Goal: Transaction & Acquisition: Purchase product/service

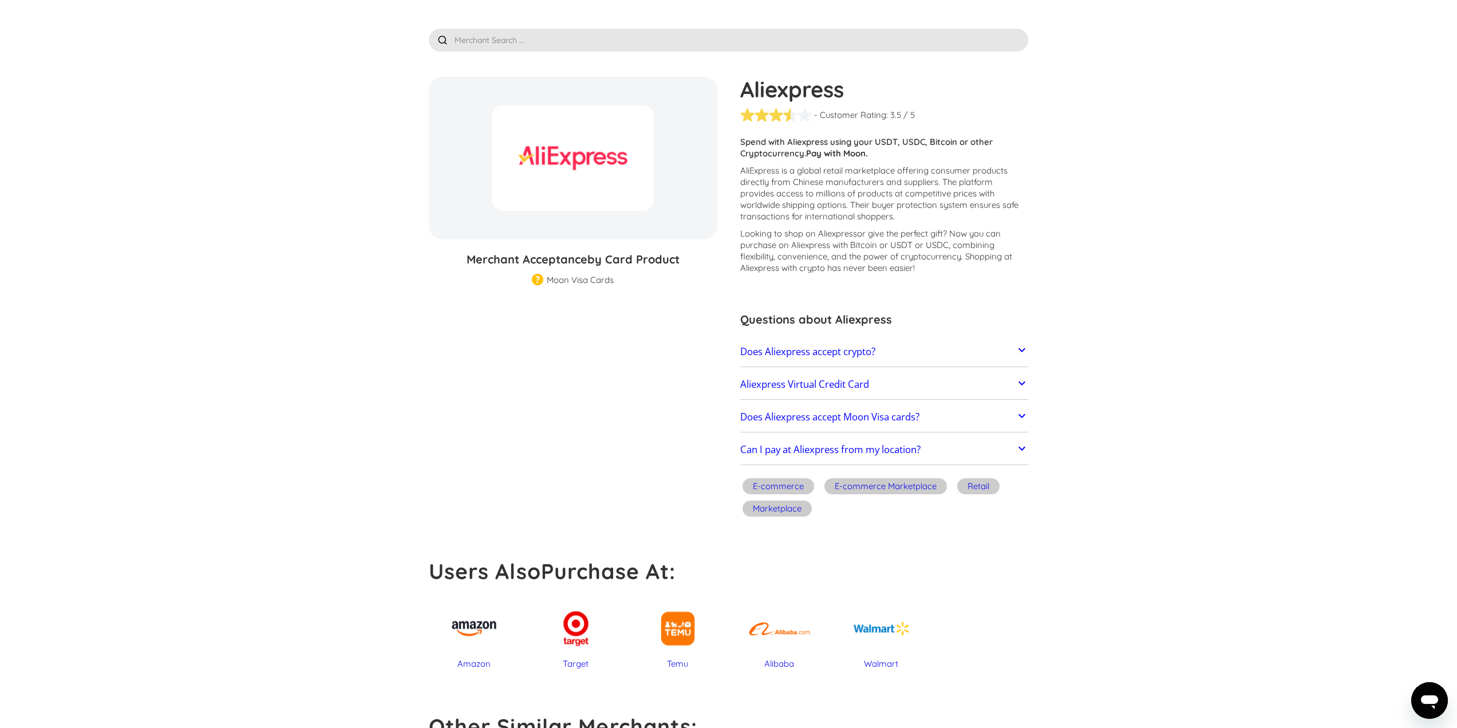
click at [897, 389] on link "Aliexpress Virtual Credit Card" at bounding box center [884, 384] width 289 height 24
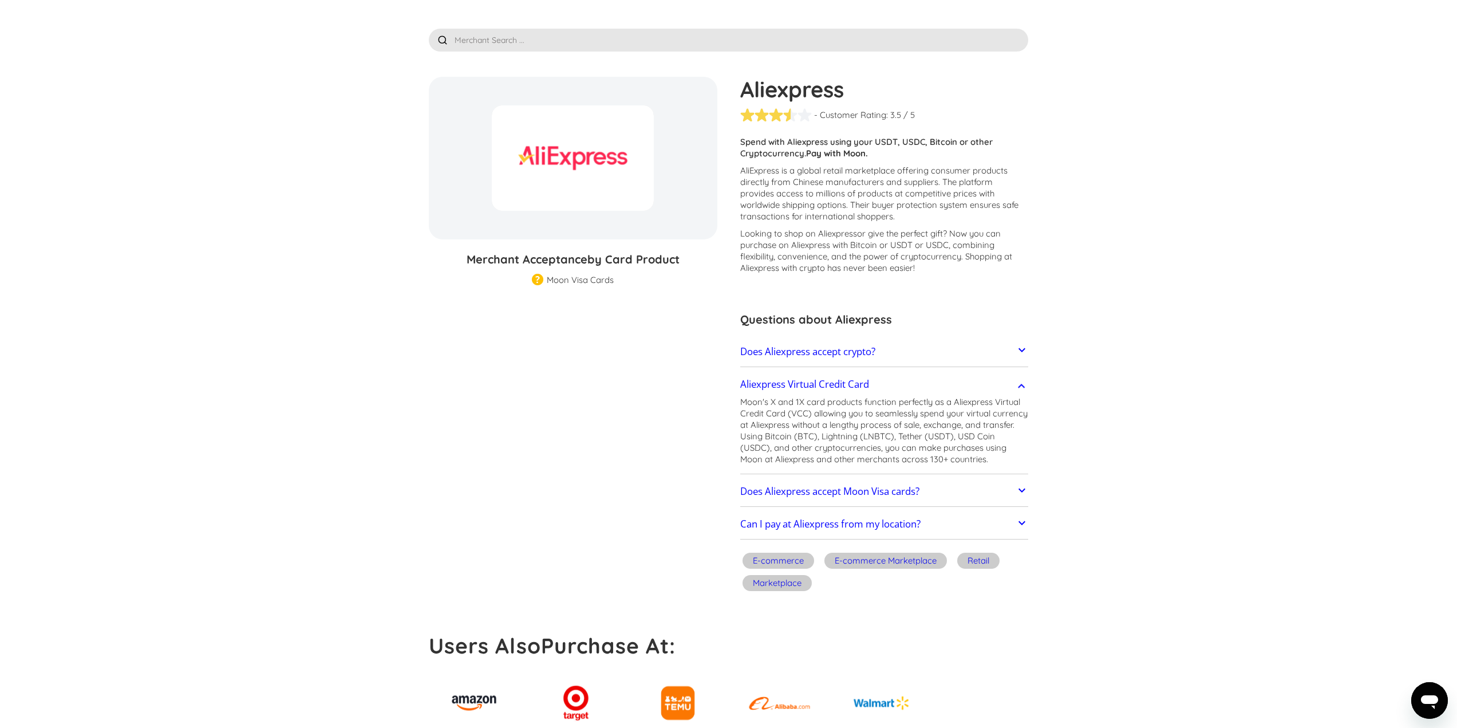
click at [745, 402] on p "Moon's X and 1X card products function perfectly as a Aliexpress Virtual Credit…" at bounding box center [884, 430] width 289 height 69
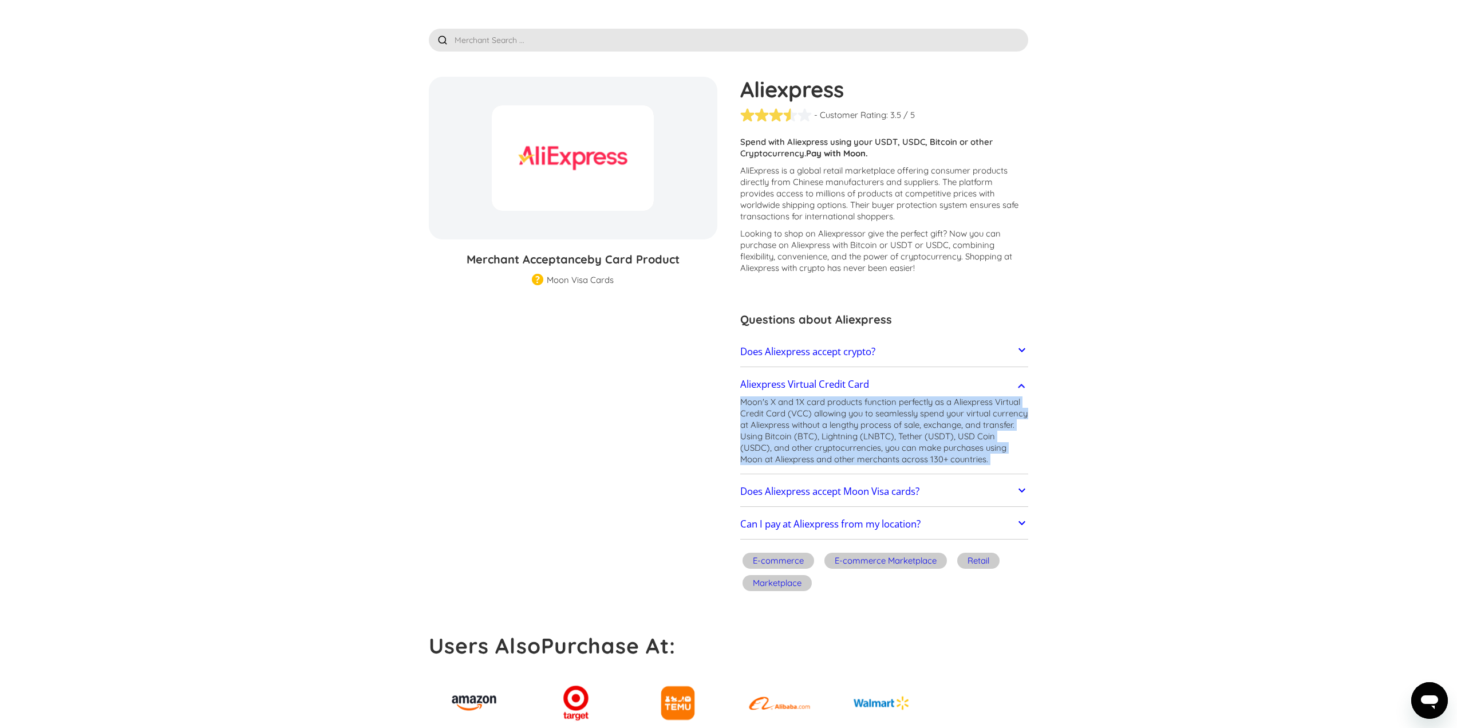
drag, startPoint x: 745, startPoint y: 402, endPoint x: 1008, endPoint y: 461, distance: 269.2
click at [1008, 461] on p "Moon's X and 1X card products function perfectly as a Aliexpress Virtual Credit…" at bounding box center [884, 430] width 289 height 69
click at [1005, 449] on p "Moon's X and 1X card products function perfectly as a Aliexpress Virtual Credit…" at bounding box center [884, 430] width 289 height 69
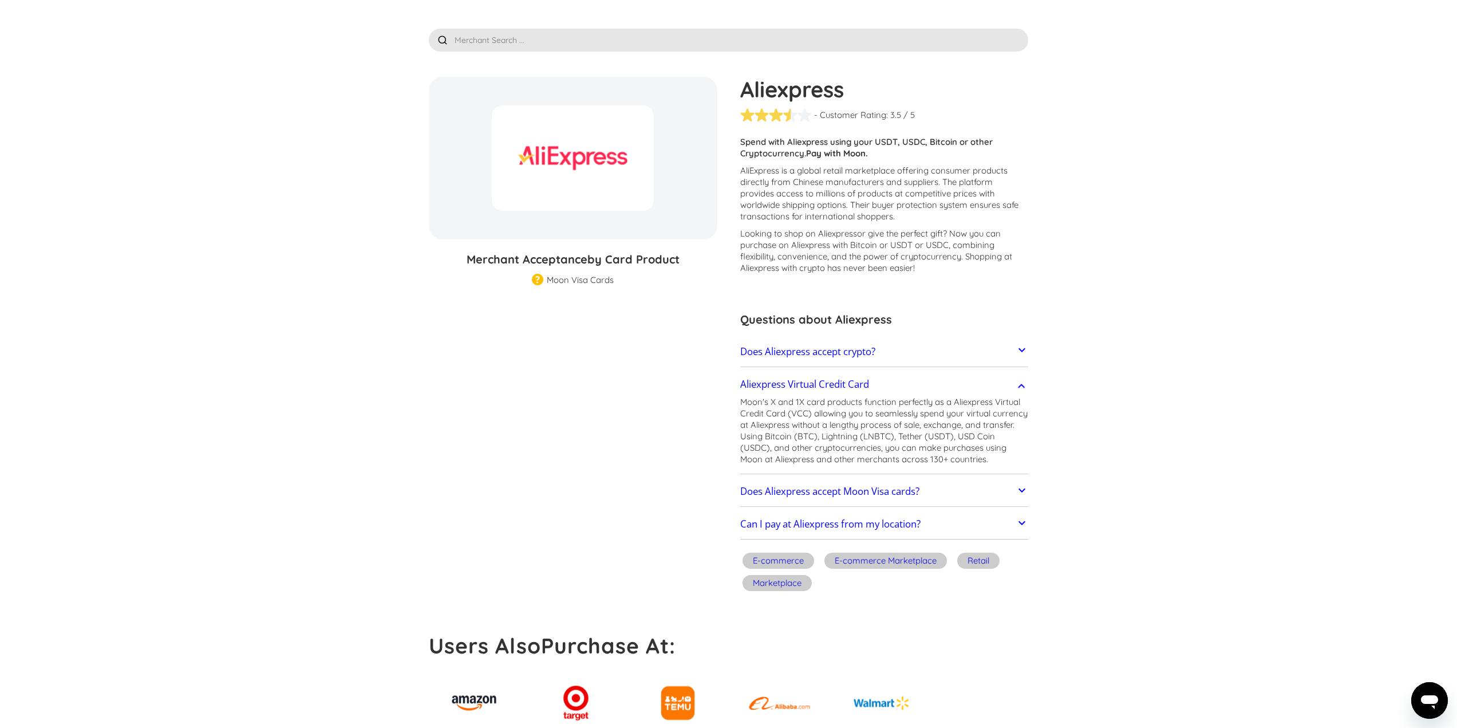
click at [979, 487] on link "Does Aliexpress accept Moon Visa cards?" at bounding box center [884, 491] width 289 height 24
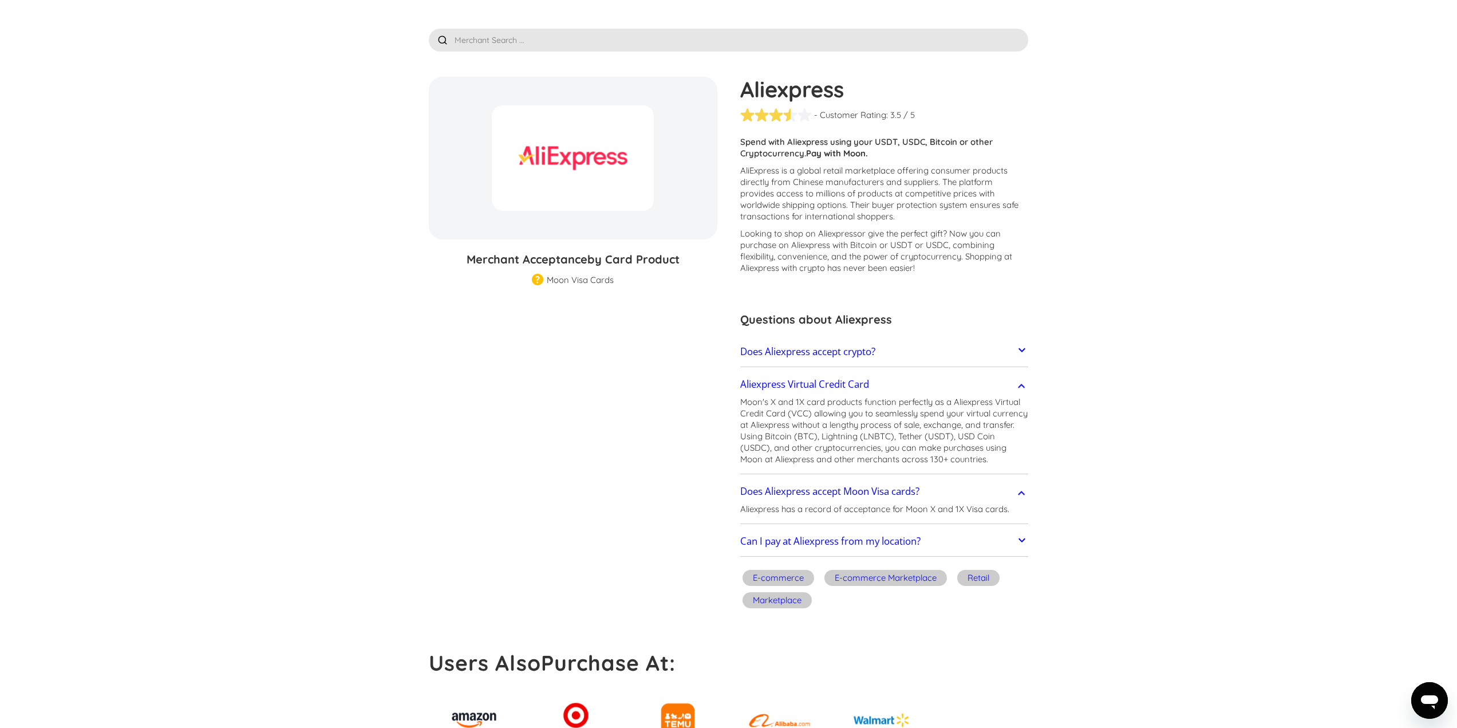
click at [766, 510] on p "Aliexpress has a record of acceptance for Moon X and 1X Visa cards." at bounding box center [874, 508] width 269 height 11
drag, startPoint x: 766, startPoint y: 510, endPoint x: 1001, endPoint y: 507, distance: 235.3
click at [1001, 507] on p "Aliexpress has a record of acceptance for Moon X and 1X Visa cards." at bounding box center [874, 508] width 269 height 11
click at [914, 509] on p "Aliexpress has a record of acceptance for Moon X and 1X Visa cards." at bounding box center [874, 508] width 269 height 11
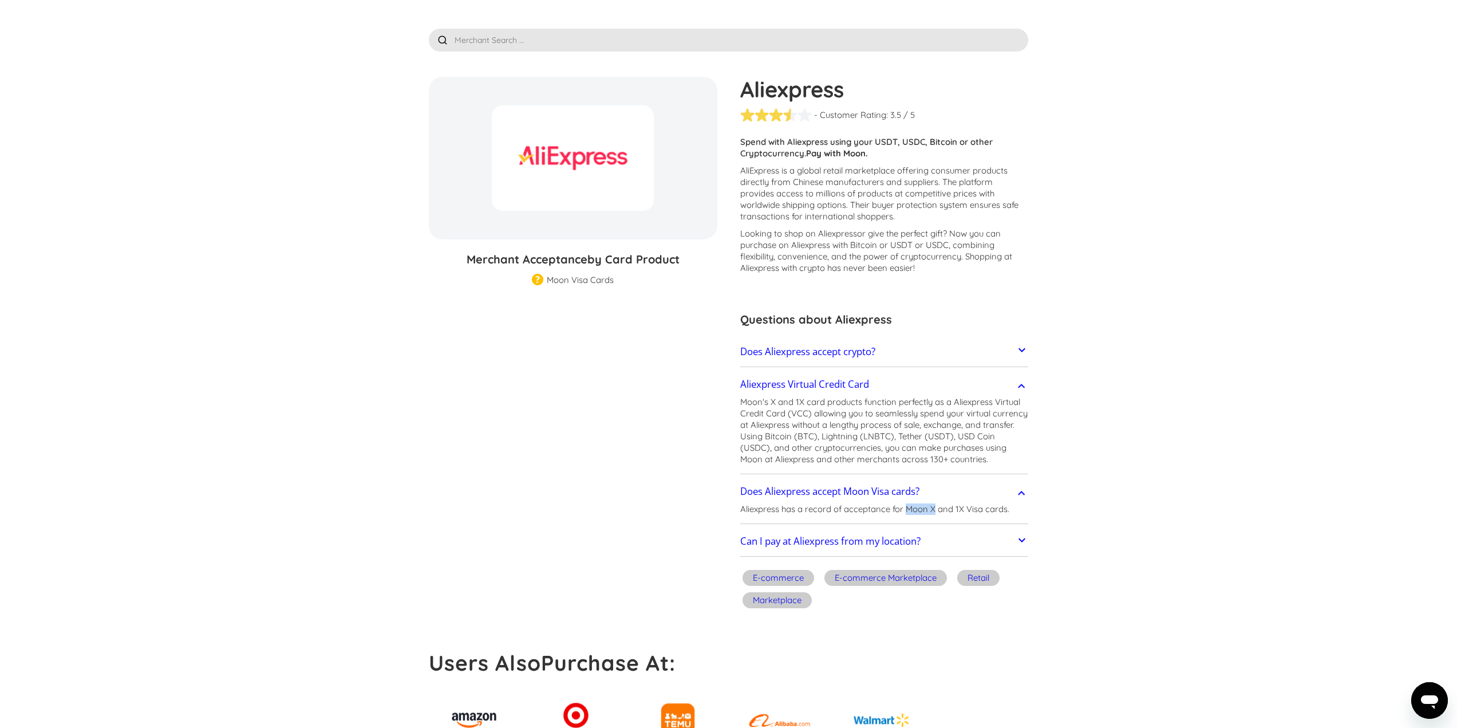
drag, startPoint x: 914, startPoint y: 509, endPoint x: 930, endPoint y: 510, distance: 16.1
click at [930, 510] on p "Aliexpress has a record of acceptance for Moon X and 1X Visa cards." at bounding box center [874, 508] width 269 height 11
copy p "Moon X"
click at [676, 435] on section "Aliexpress % GIFT CARD DISCOUNT Merchant Acceptance by Card Product Merchant Gi…" at bounding box center [729, 345] width 600 height 536
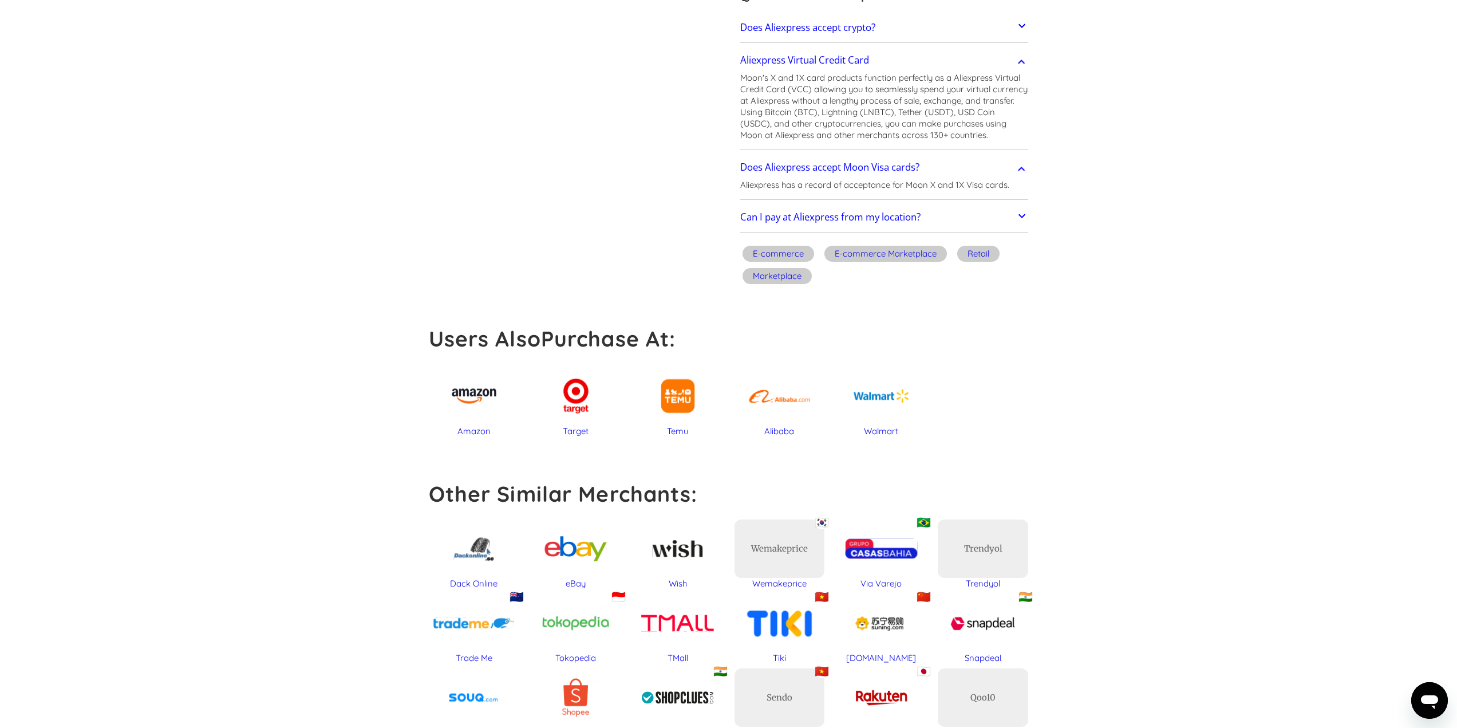
scroll to position [386, 0]
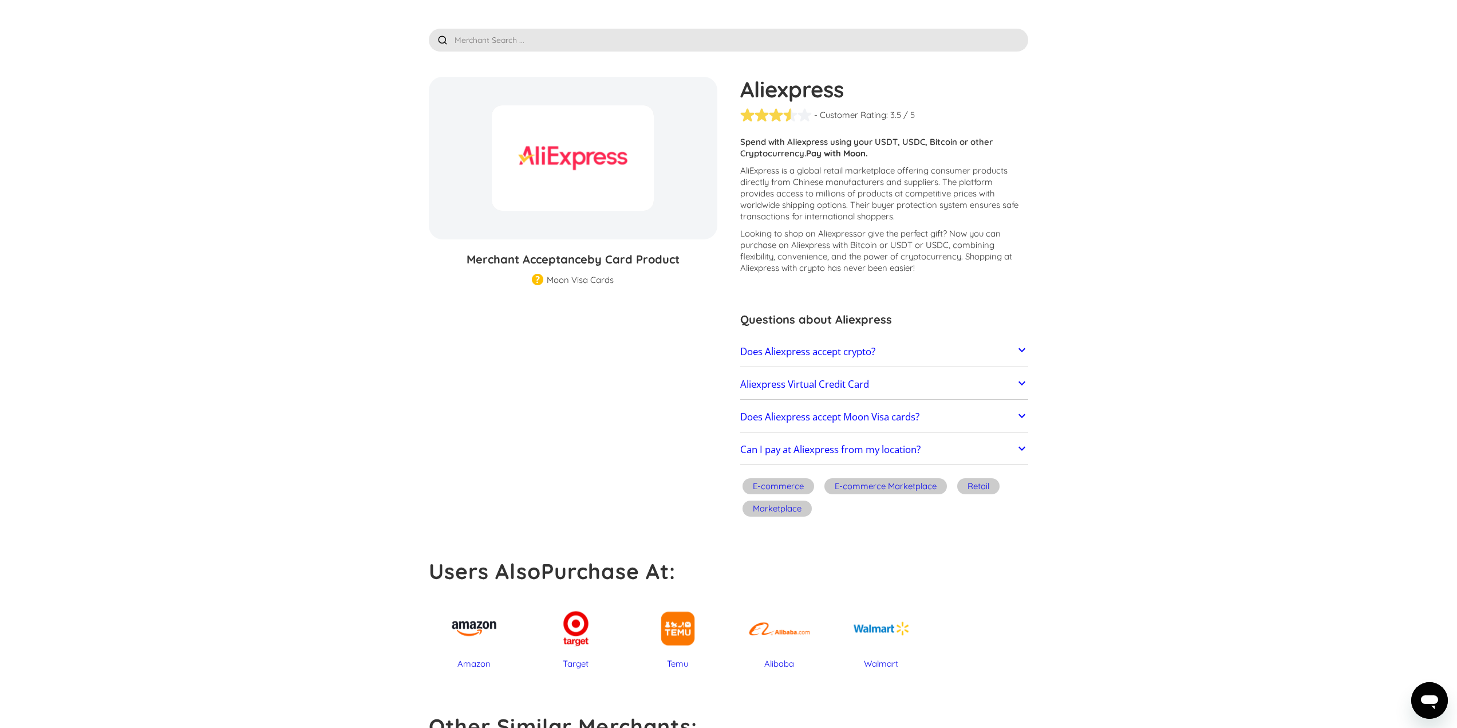
click at [479, 17] on div at bounding box center [729, 27] width 600 height 49
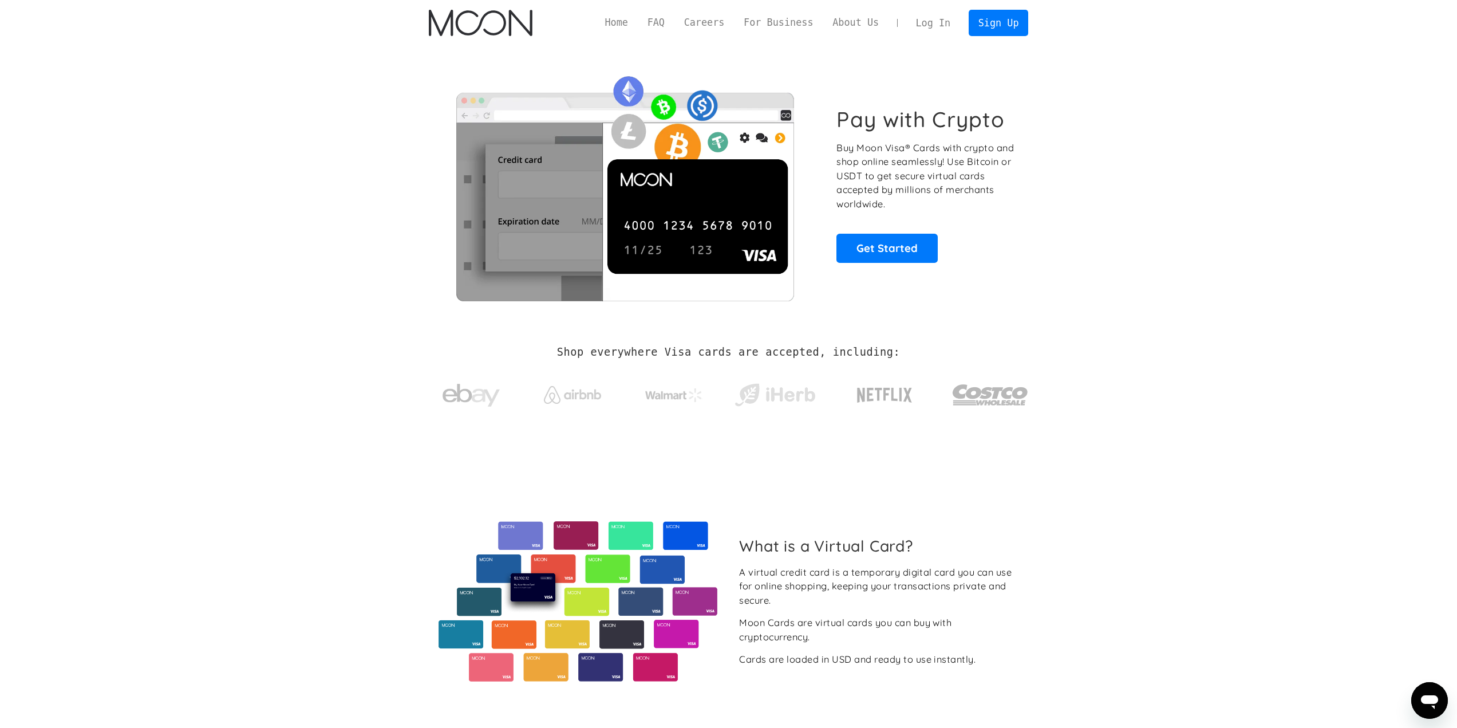
click at [267, 184] on section "Pay with Crypto Buy Moon Visa® Cards with crypto and shop online seamlessly! Us…" at bounding box center [728, 185] width 1457 height 278
click at [936, 18] on link "Log In" at bounding box center [933, 22] width 54 height 25
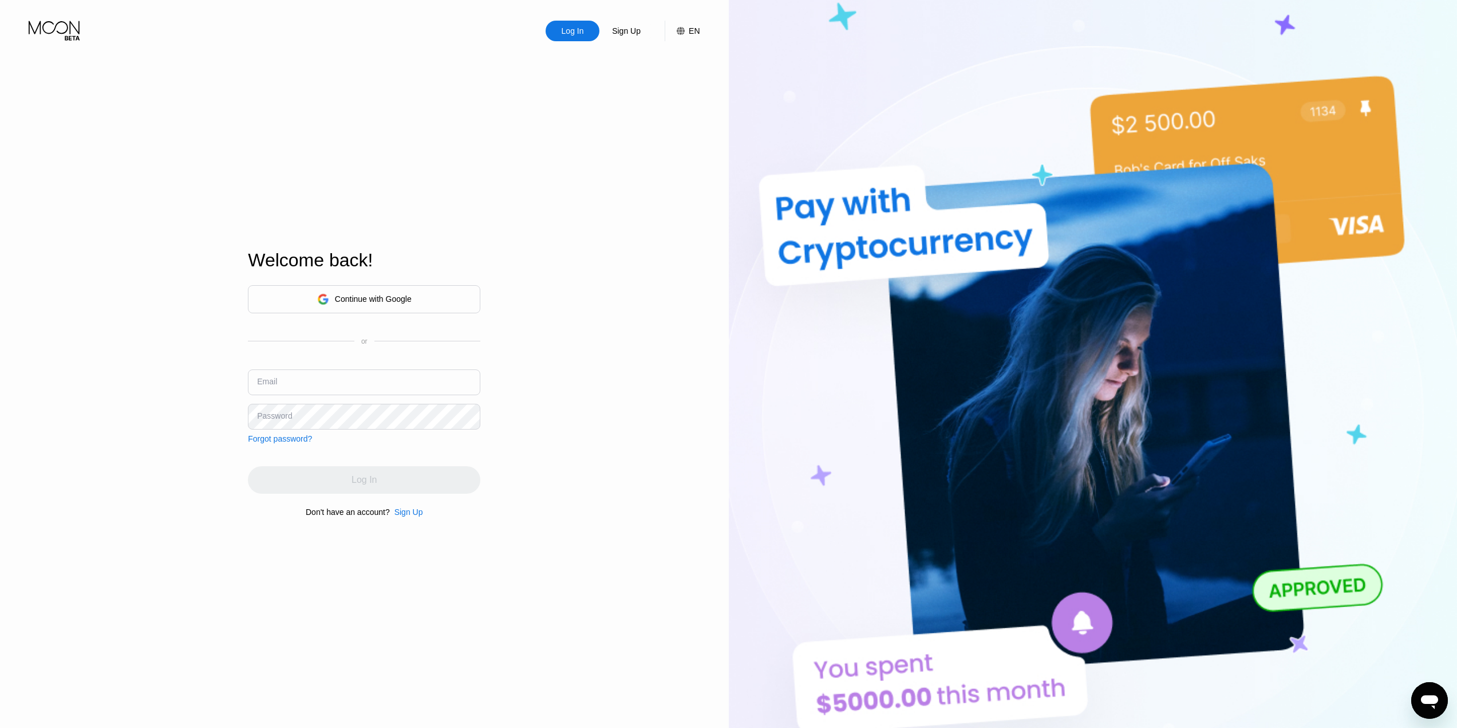
type input "raynkapansky@gmail.com"
drag, startPoint x: 392, startPoint y: 467, endPoint x: 393, endPoint y: 473, distance: 6.5
click at [393, 473] on div "Continue with Google or Email raynkapansky@gmail.com Password Forgot password? …" at bounding box center [364, 401] width 232 height 232
click at [395, 477] on div "Log In" at bounding box center [364, 479] width 232 height 27
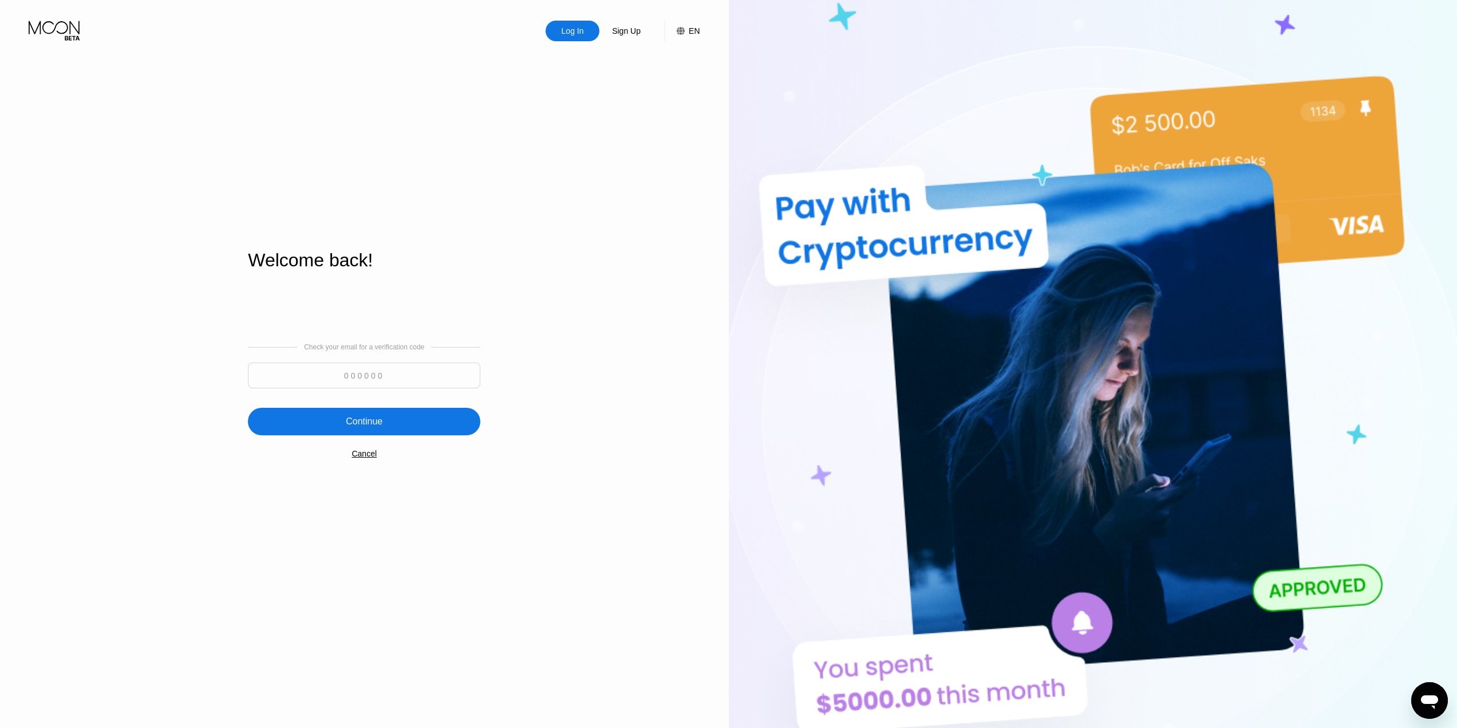
click at [824, 209] on img at bounding box center [1093, 400] width 729 height 800
click at [386, 381] on input at bounding box center [364, 375] width 232 height 26
paste input "787339"
type input "787339"
click at [380, 424] on div "Continue" at bounding box center [364, 421] width 37 height 11
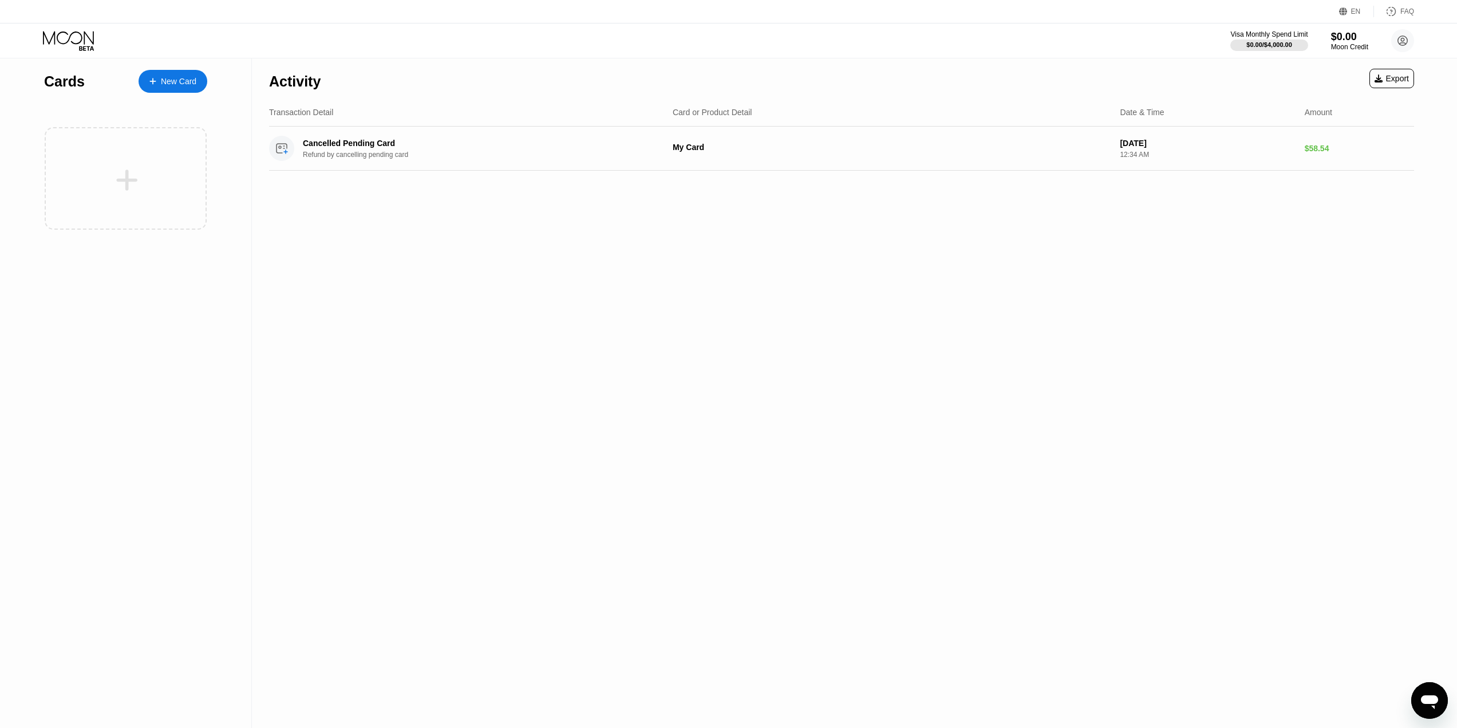
click at [405, 248] on div "Activity Export Transaction Detail Card or Product Detail Date & Time Amount Ca…" at bounding box center [841, 392] width 1179 height 669
click at [425, 151] on div "Cancelled Pending Card Refund by cancelling pending card" at bounding box center [480, 149] width 355 height 20
click at [345, 161] on div "Cancelled Pending Card Refund by cancelling pending card" at bounding box center [466, 148] width 394 height 25
click at [352, 144] on div "Cancelled Pending Card" at bounding box center [468, 143] width 330 height 9
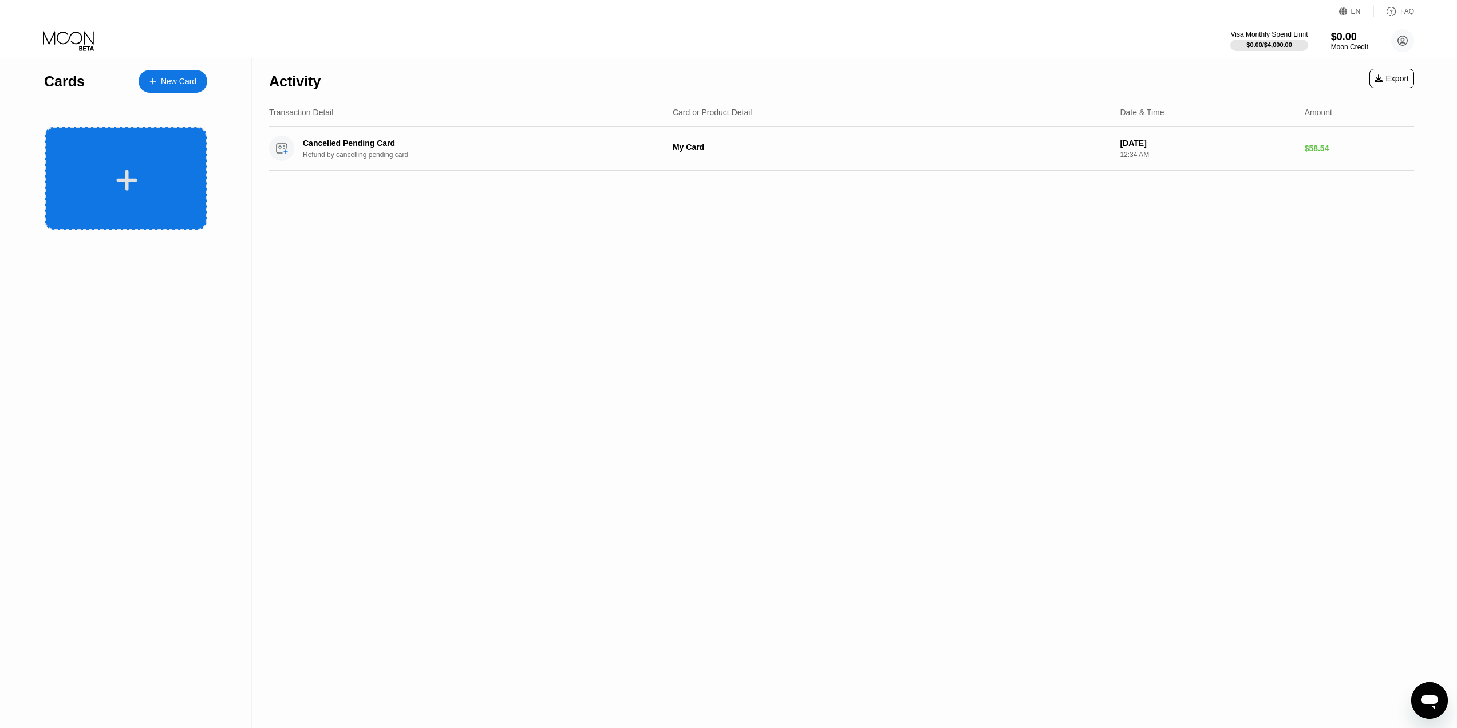
click at [153, 183] on div at bounding box center [127, 180] width 142 height 26
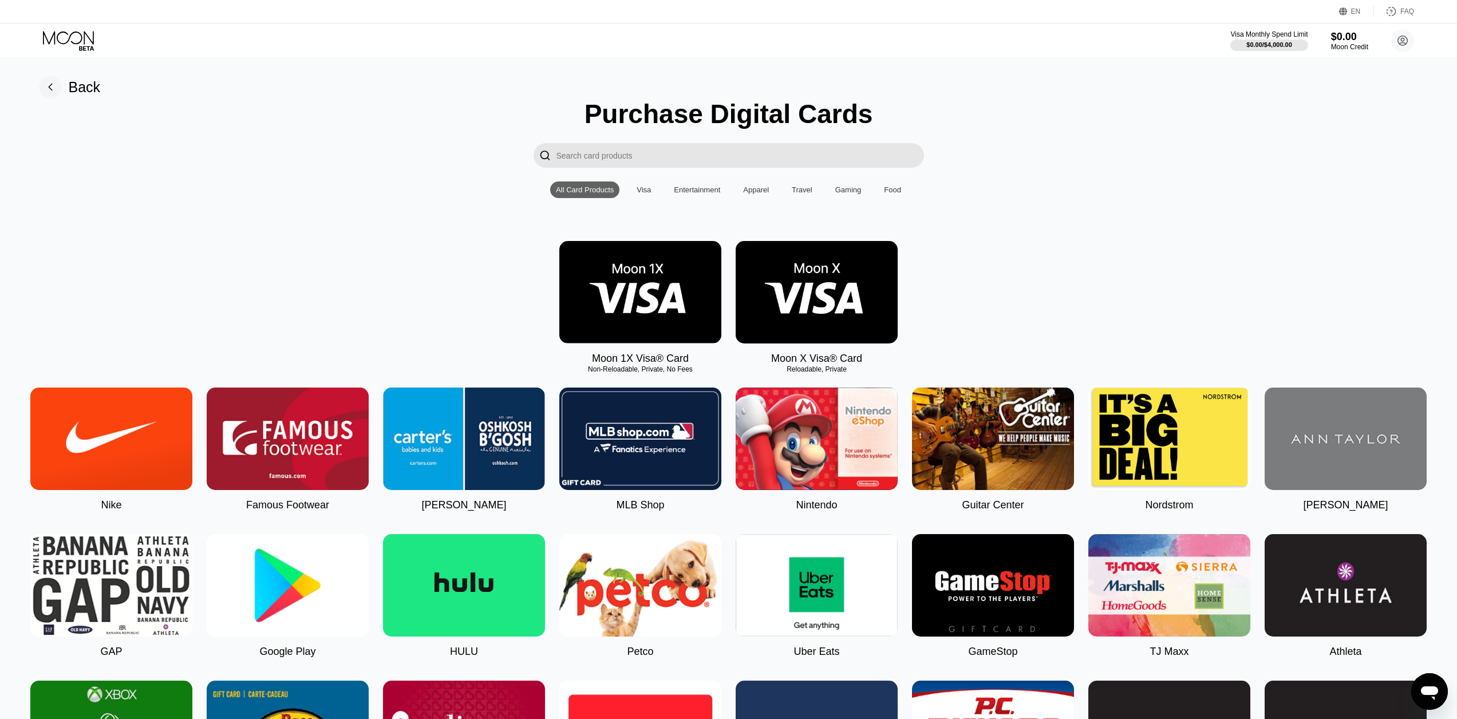
click at [1048, 258] on div "Moon 1X Visa® Card Non-Reloadable, Private, No Fees Moon X Visa® Card Reloadabl…" at bounding box center [728, 303] width 1431 height 124
click at [658, 306] on img at bounding box center [640, 292] width 162 height 102
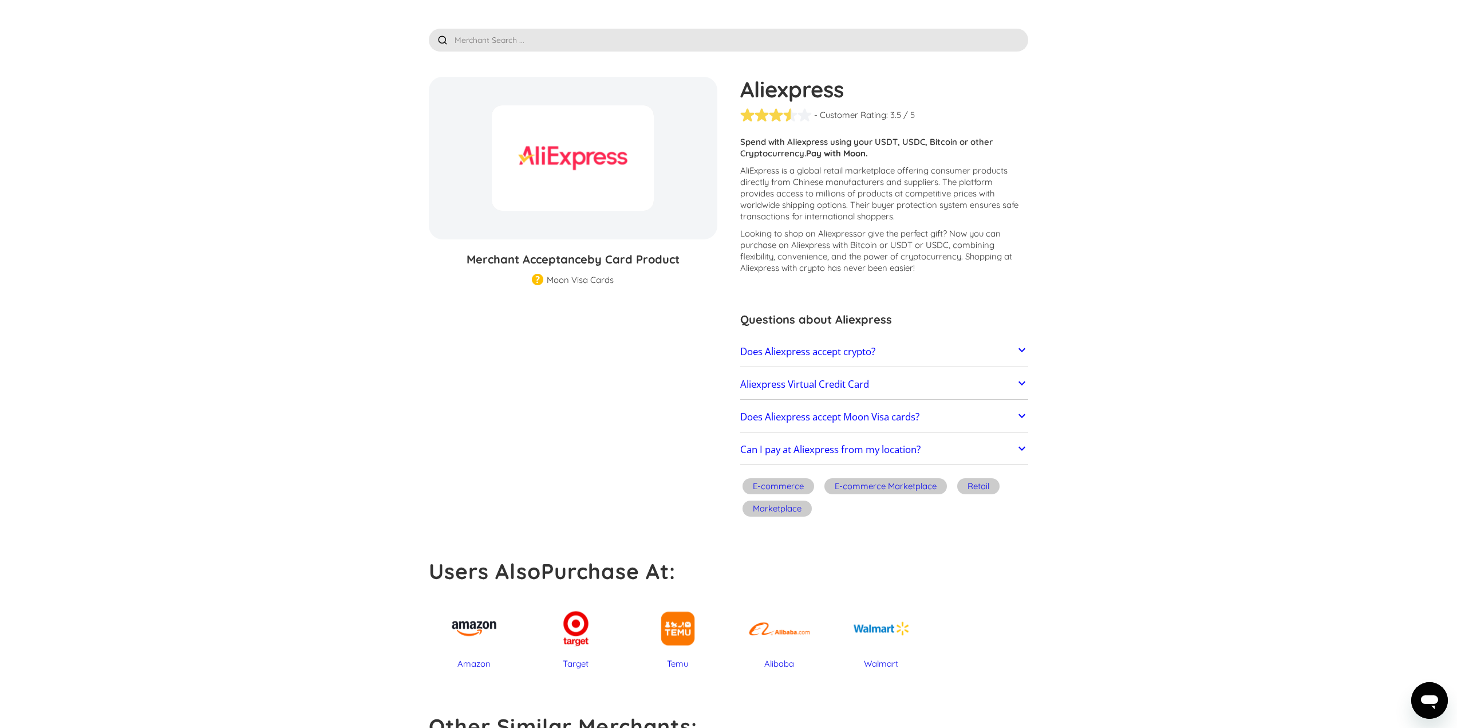
click at [802, 421] on h2 "Does Aliexpress accept Moon Visa cards?" at bounding box center [829, 416] width 179 height 11
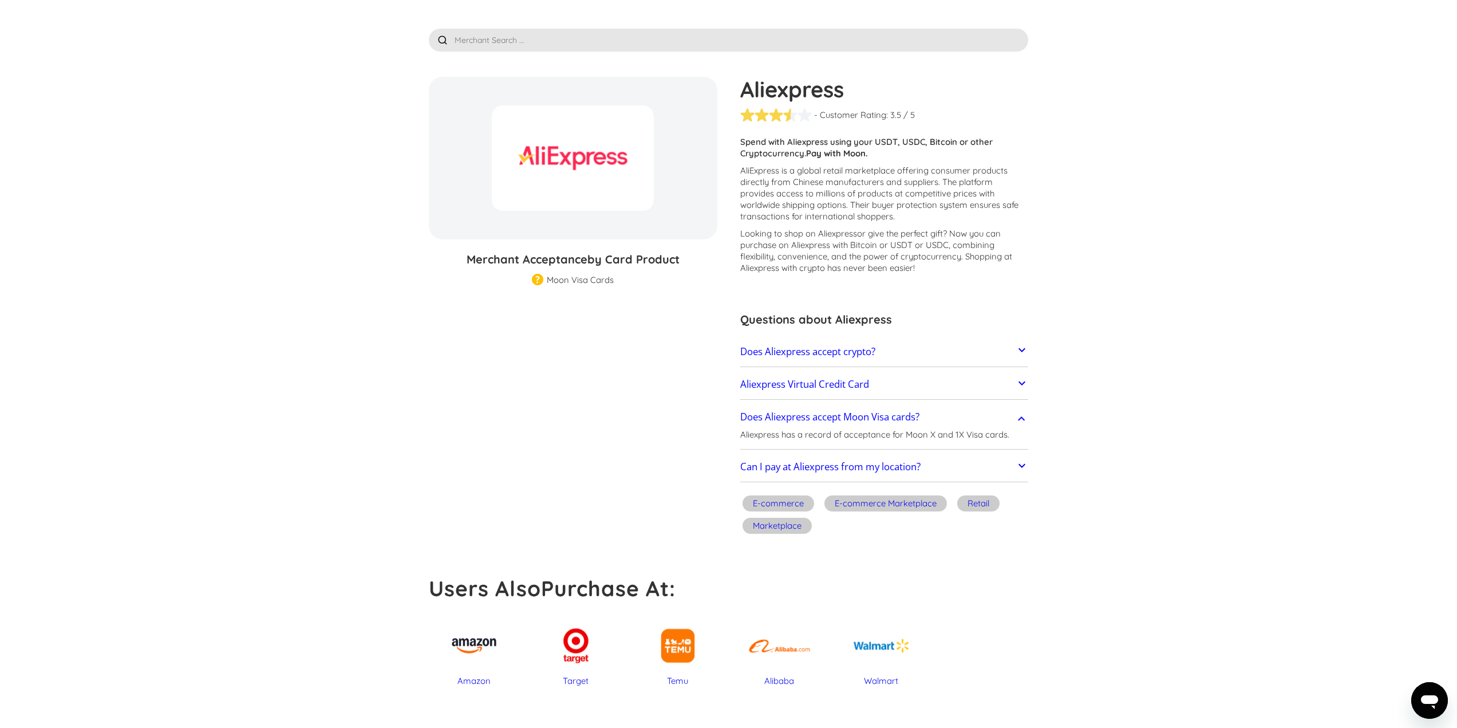
click at [898, 433] on p "Aliexpress has a record of acceptance for Moon X and 1X Visa cards." at bounding box center [874, 434] width 269 height 11
drag, startPoint x: 898, startPoint y: 433, endPoint x: 993, endPoint y: 435, distance: 94.5
click at [993, 435] on p "Aliexpress has a record of acceptance for Moon X and 1X Visa cards." at bounding box center [874, 434] width 269 height 11
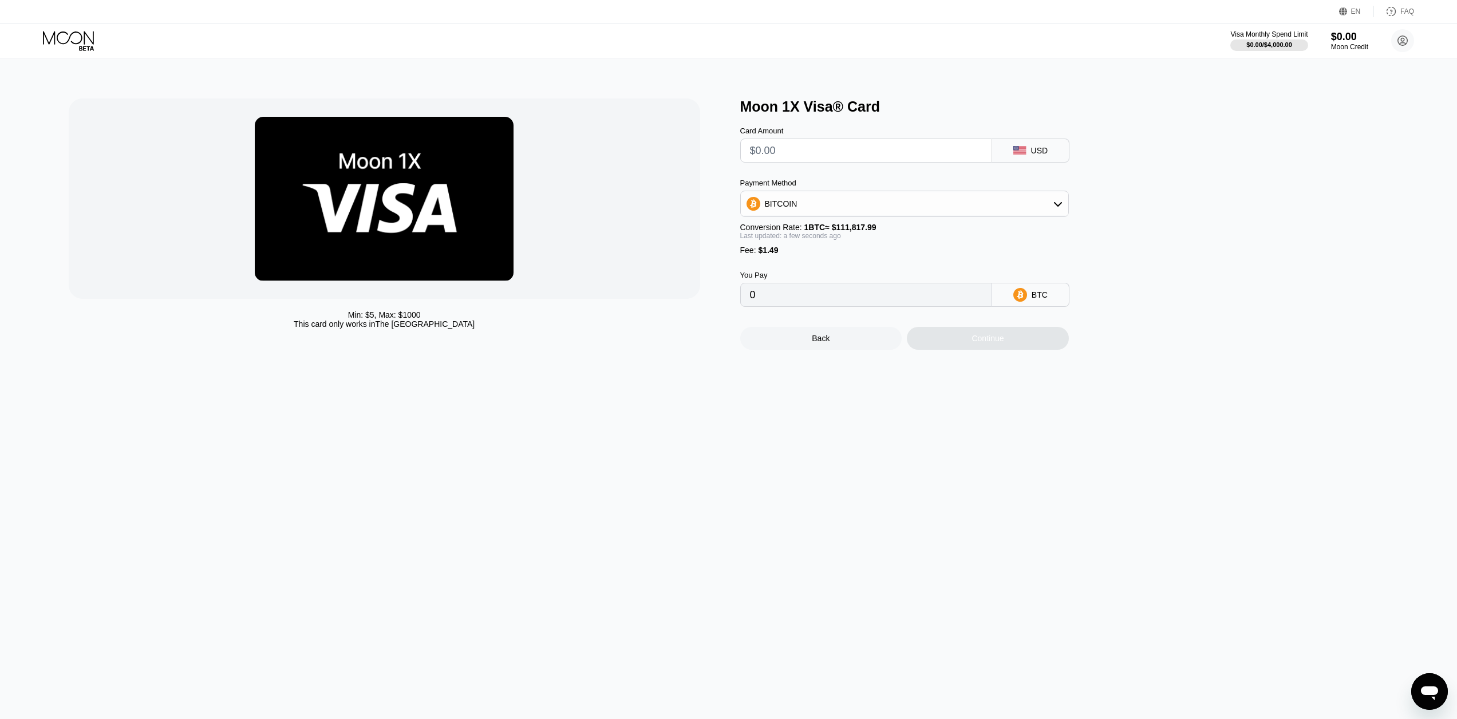
click at [775, 145] on input "text" at bounding box center [866, 150] width 232 height 23
type input "$1"
type input "0.00002227"
type input "$10"
type input "0.00010276"
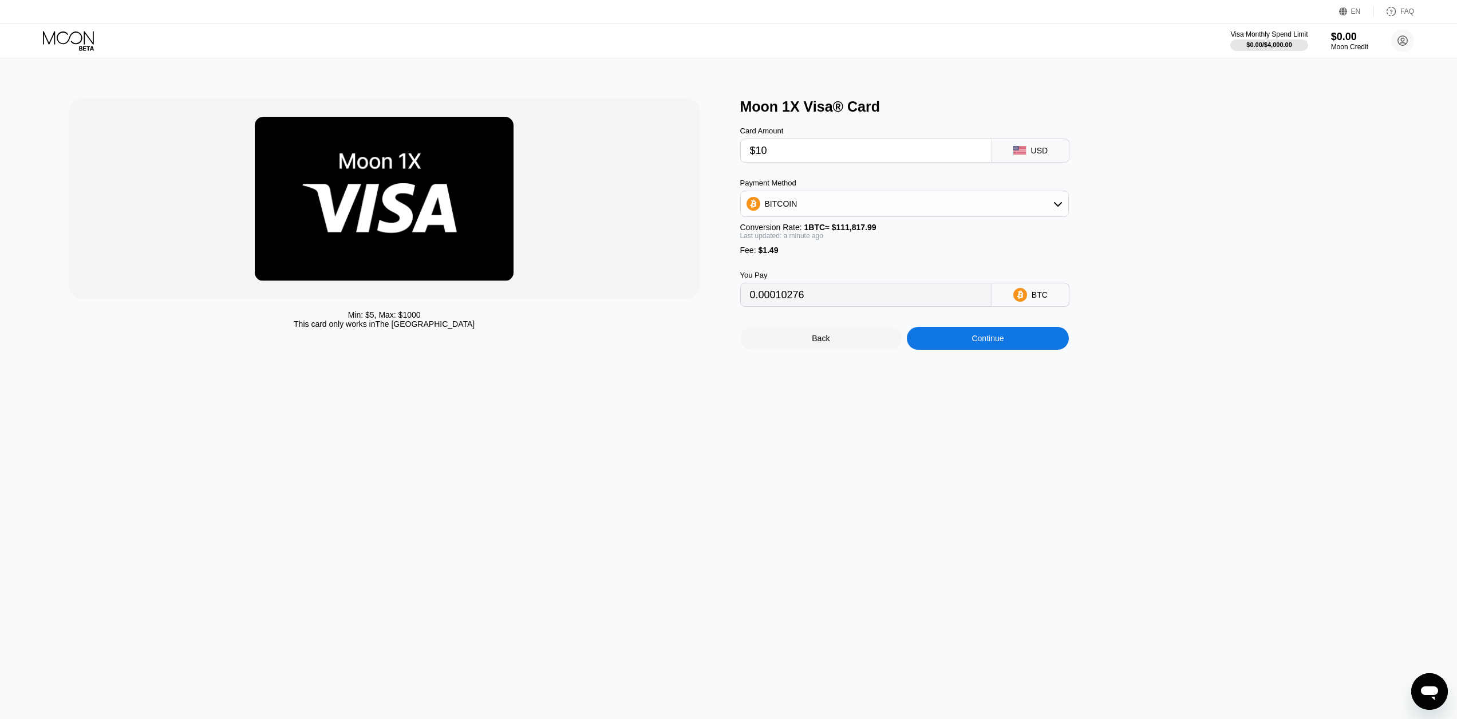
type input "$10"
click at [714, 128] on div "Min: $ 5 , Max: $ 1000 This card only works in The United States" at bounding box center [399, 223] width 660 height 251
click at [1052, 150] on div "USD" at bounding box center [1030, 151] width 77 height 24
click at [812, 203] on div "BITCOIN" at bounding box center [904, 203] width 327 height 23
click at [810, 265] on span "USDT on TRON" at bounding box center [797, 260] width 58 height 9
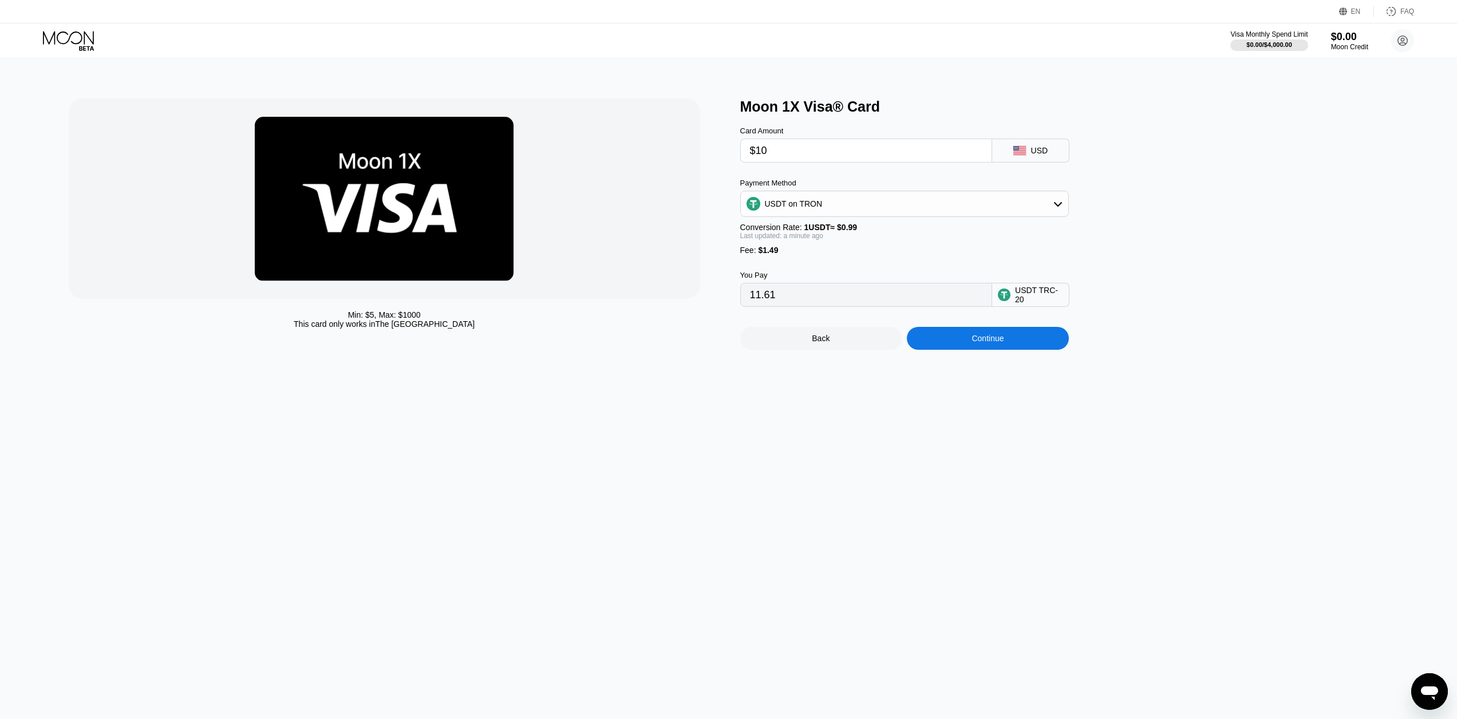
click at [832, 272] on div "You Pay 11.61 USDT TRC-20" at bounding box center [923, 281] width 366 height 52
click at [826, 210] on div "USDT on TRON" at bounding box center [904, 203] width 327 height 23
click at [808, 240] on div "BITCOIN" at bounding box center [911, 235] width 297 height 9
click at [830, 204] on div "BITCOIN" at bounding box center [904, 203] width 327 height 23
click at [818, 248] on div "BITCOIN" at bounding box center [904, 235] width 329 height 25
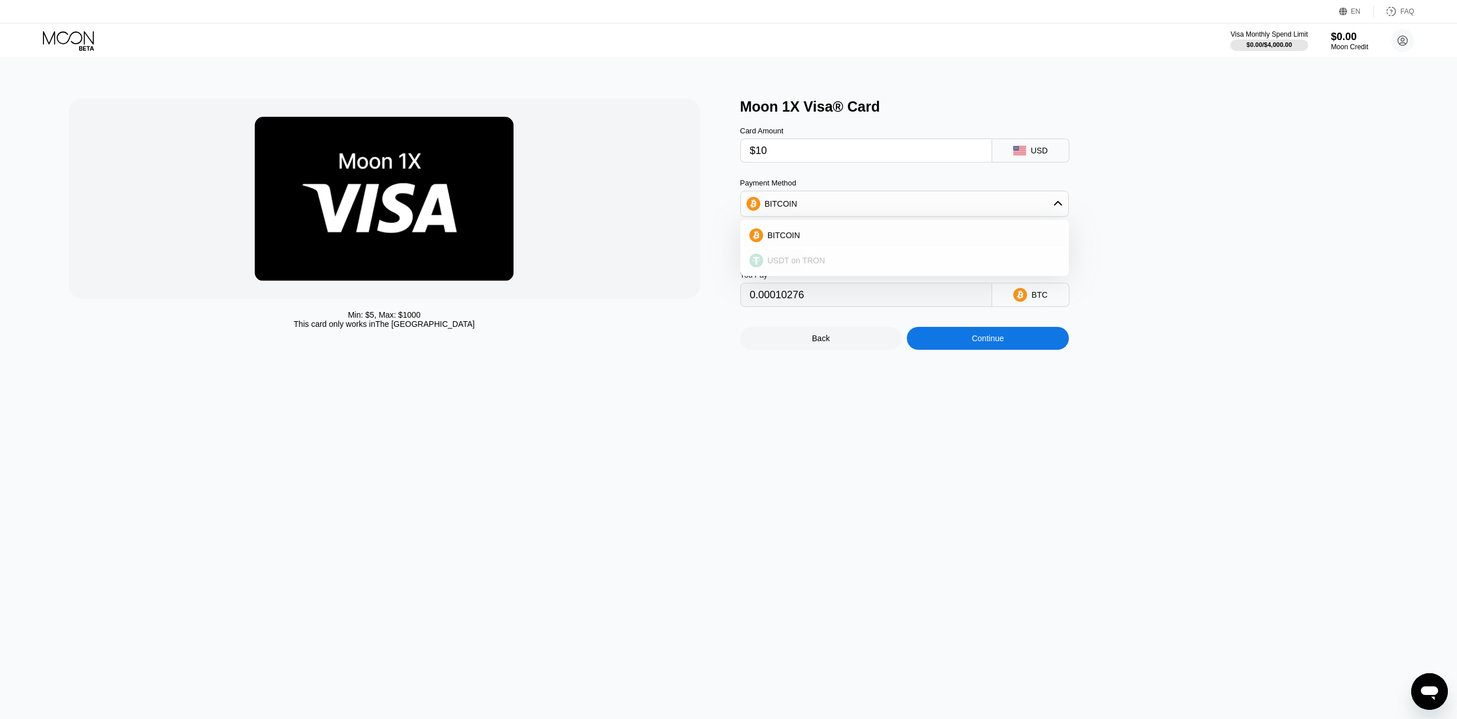
click at [822, 261] on div "USDT on TRON" at bounding box center [911, 260] width 297 height 9
click at [1015, 307] on div "USDT TRC-20" at bounding box center [1030, 295] width 77 height 24
click at [873, 211] on div "USDT on TRON" at bounding box center [904, 203] width 327 height 23
click at [844, 232] on div "BITCOIN" at bounding box center [905, 235] width 322 height 23
type input "0.00010276"
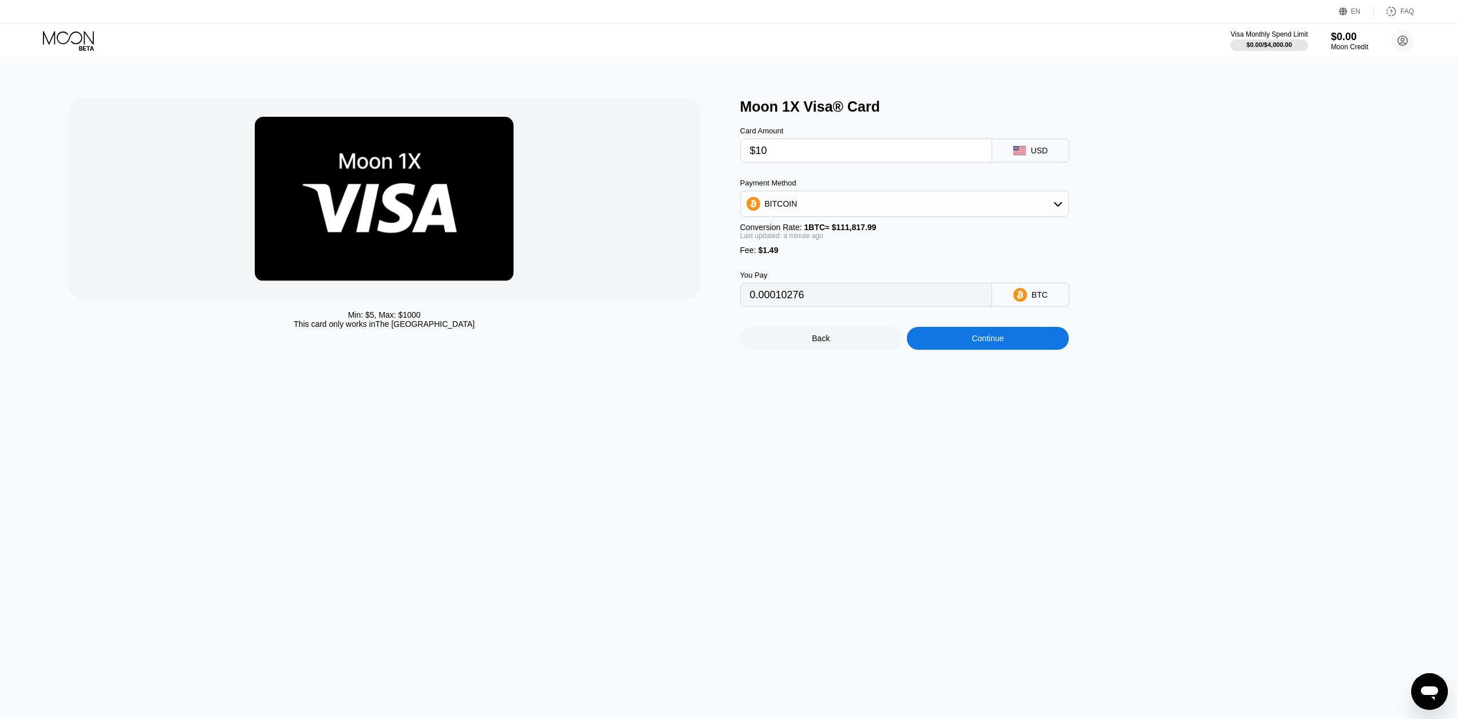
click at [811, 294] on input "0.00010276" at bounding box center [866, 294] width 232 height 23
click at [845, 279] on div "You Pay" at bounding box center [866, 275] width 252 height 9
click at [858, 265] on div "You Pay 0.00010276 BTC" at bounding box center [923, 281] width 366 height 52
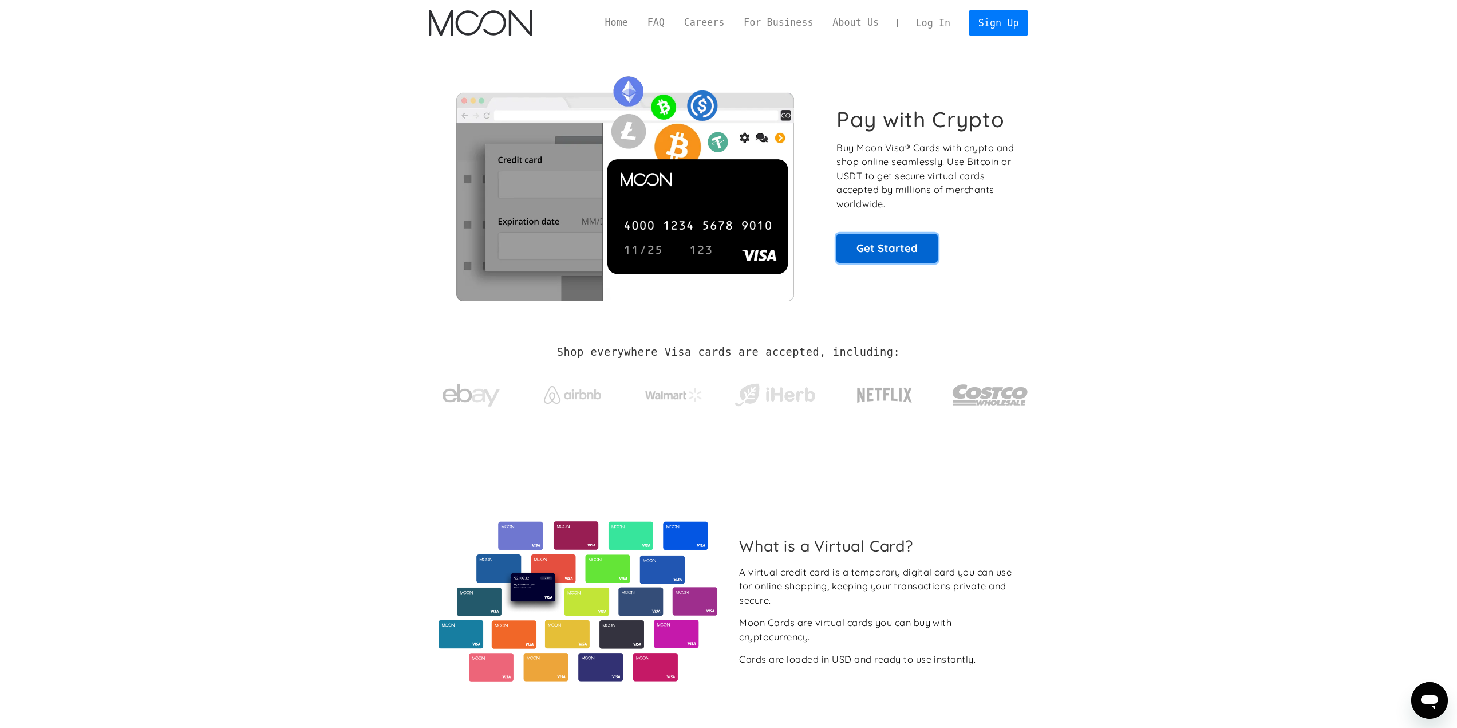
click at [889, 255] on link "Get Started" at bounding box center [886, 248] width 101 height 29
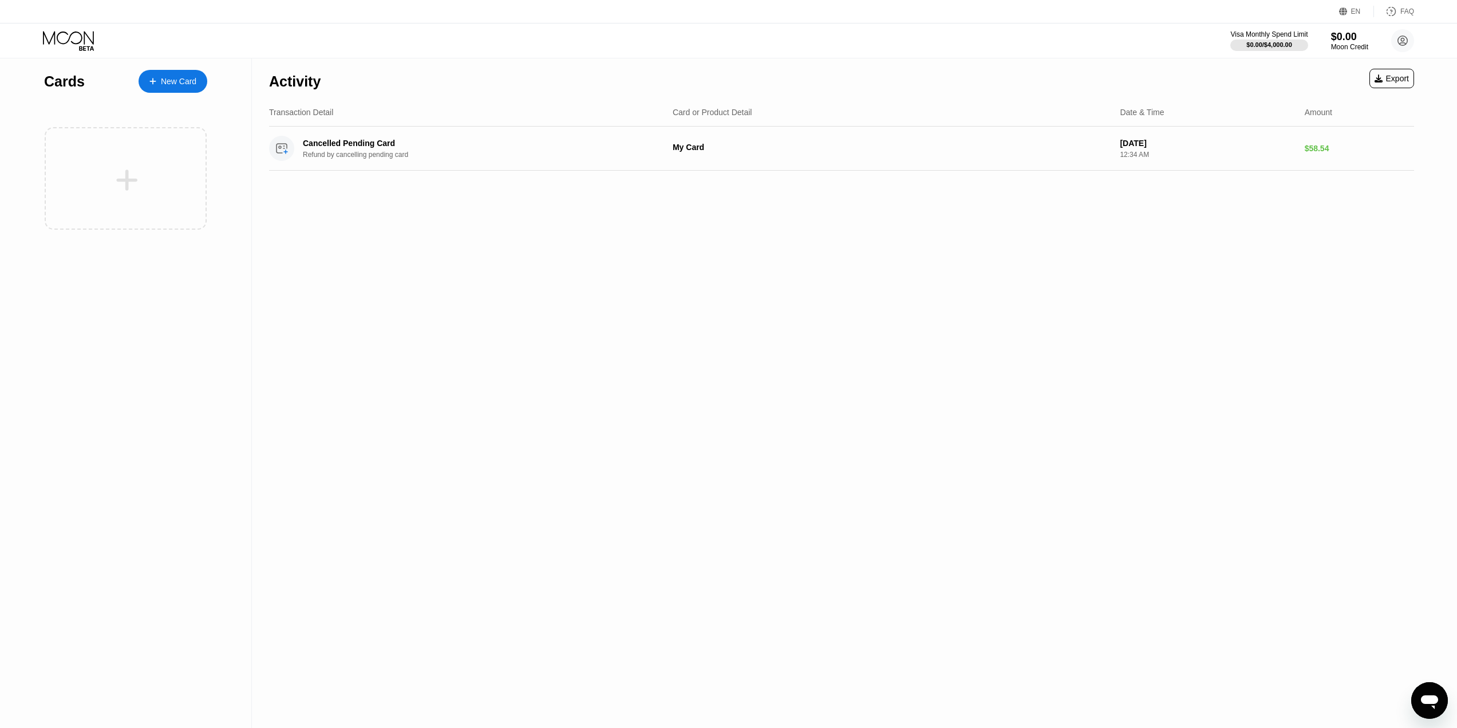
click at [177, 172] on div at bounding box center [127, 180] width 142 height 26
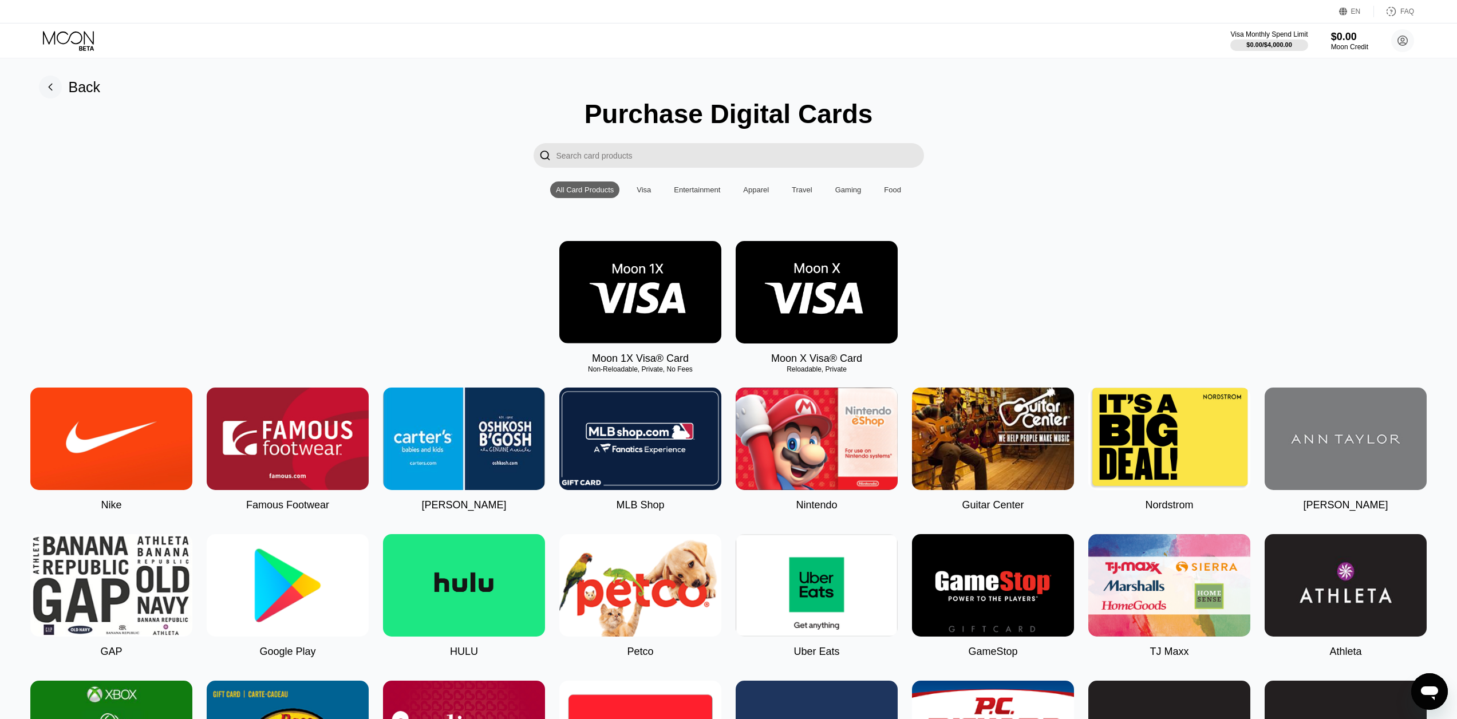
click at [857, 290] on img at bounding box center [817, 292] width 162 height 102
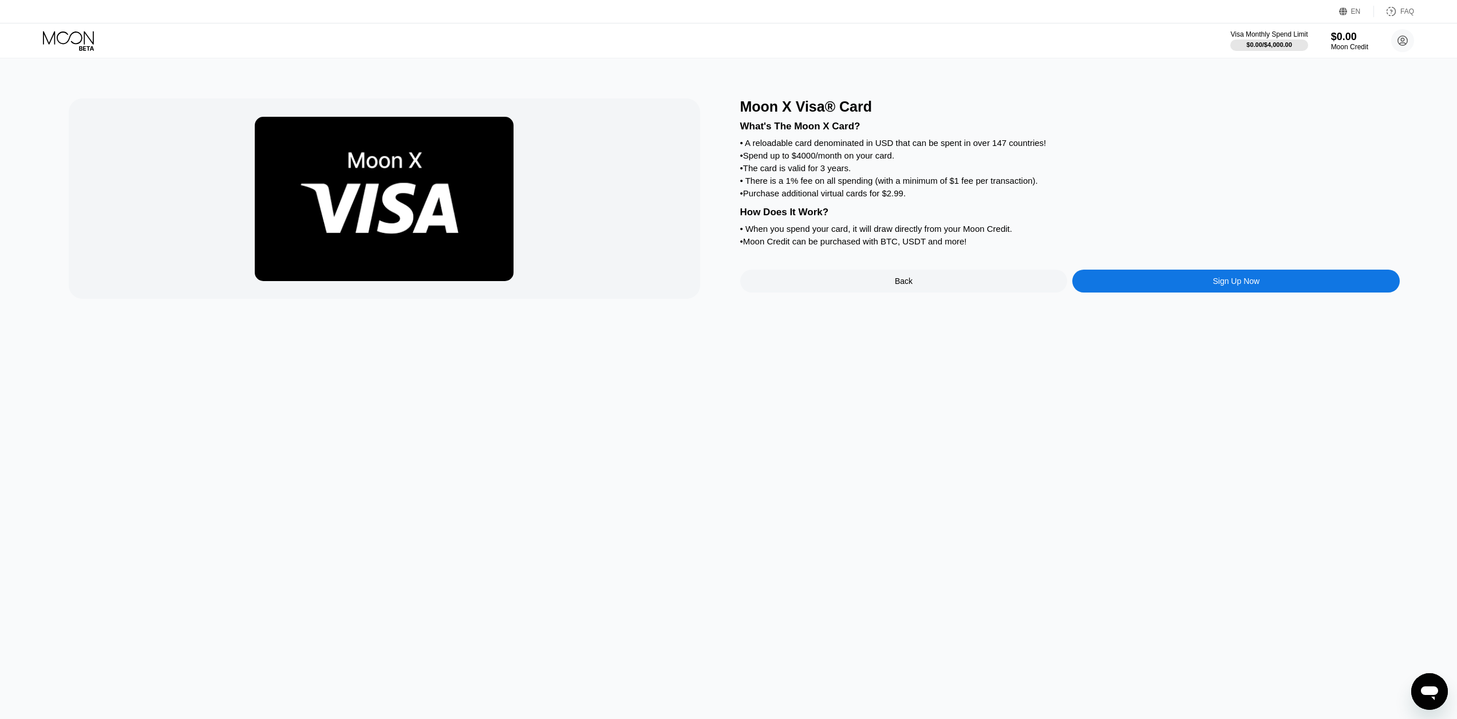
click at [1227, 287] on div "Sign Up Now" at bounding box center [1235, 281] width 327 height 23
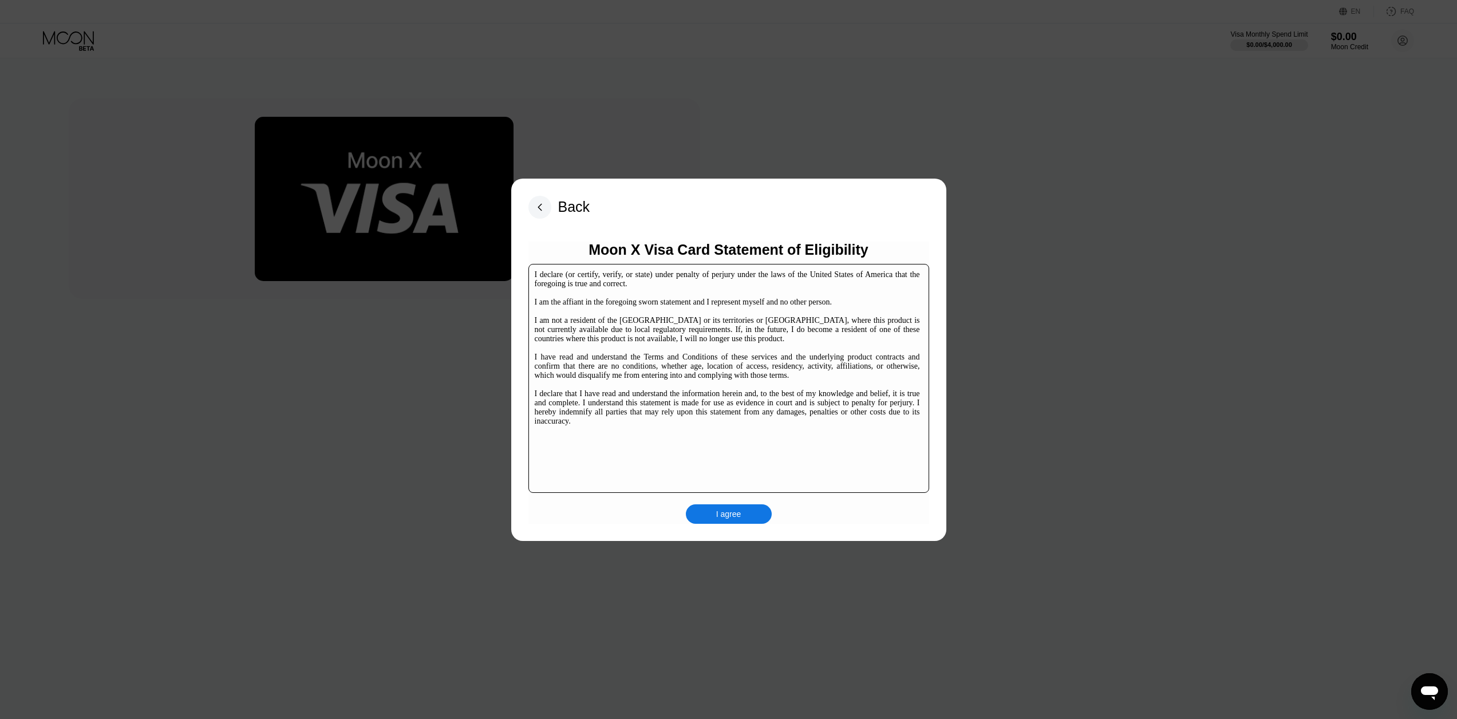
click at [744, 517] on div "I agree" at bounding box center [729, 513] width 86 height 19
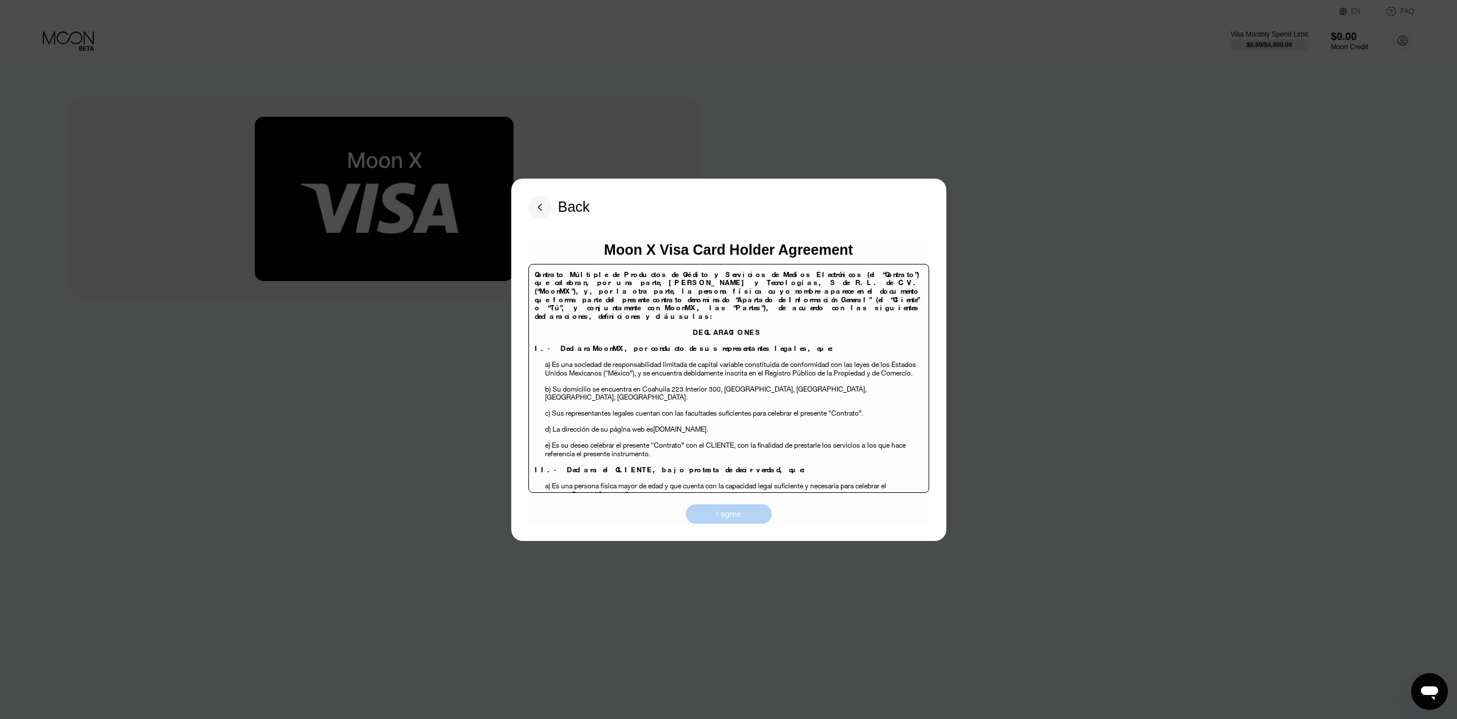
click at [720, 519] on div "I agree" at bounding box center [728, 514] width 25 height 10
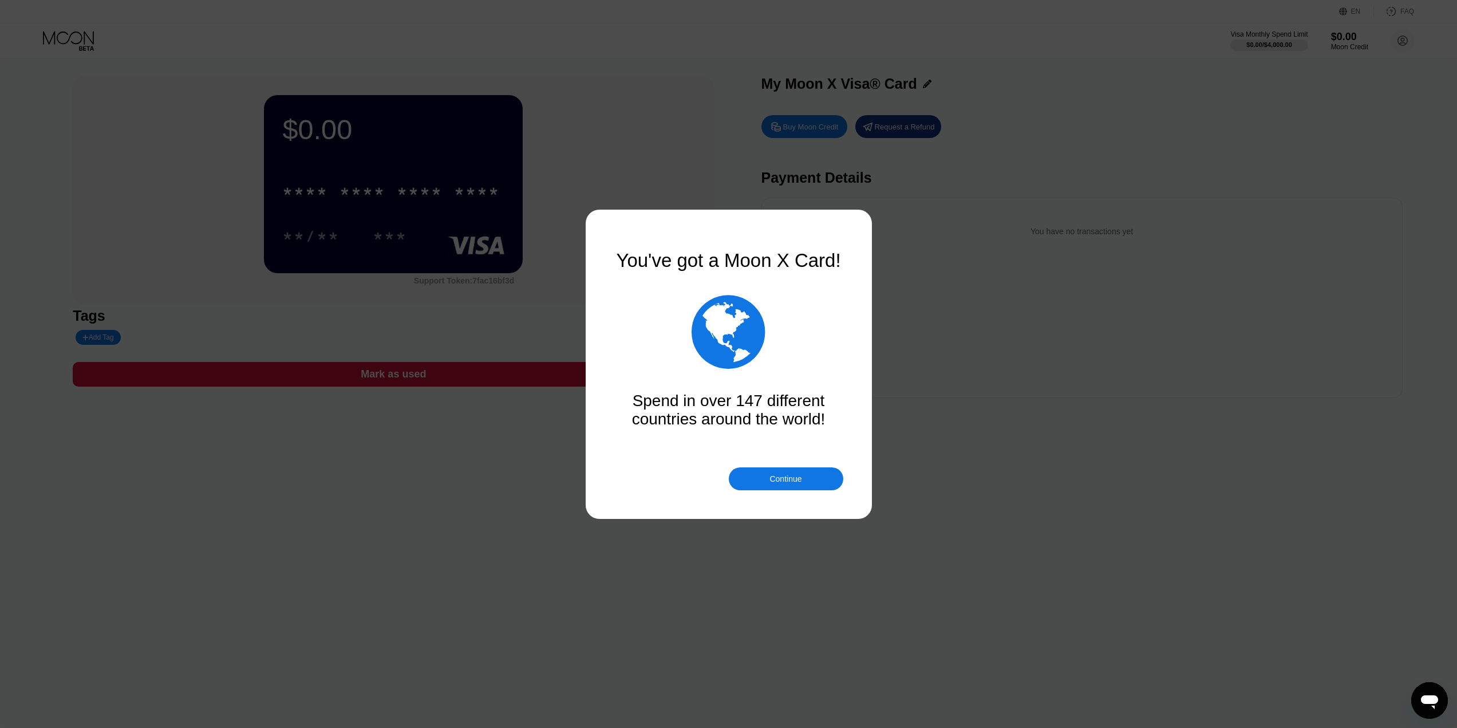
click at [766, 476] on div "Continue" at bounding box center [786, 478] width 115 height 23
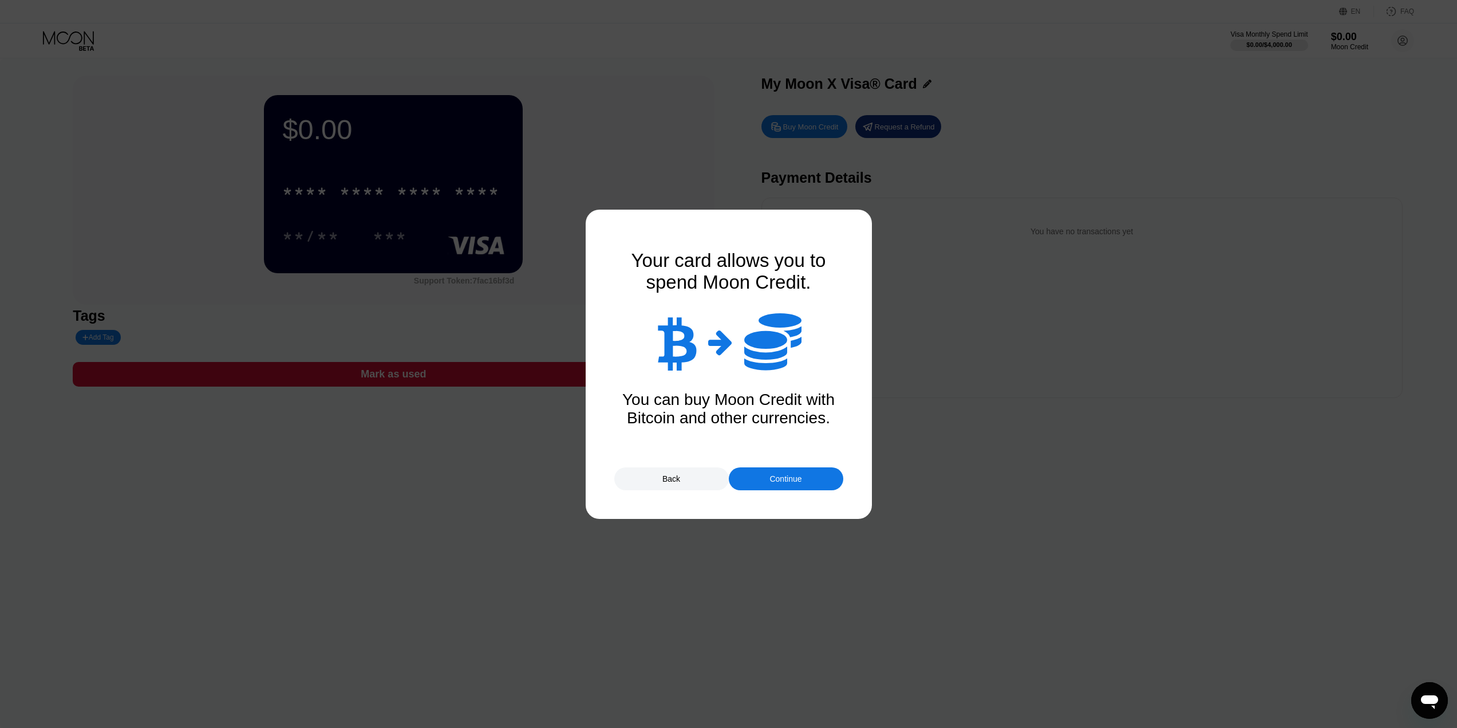
click at [766, 476] on div "Continue" at bounding box center [786, 478] width 115 height 23
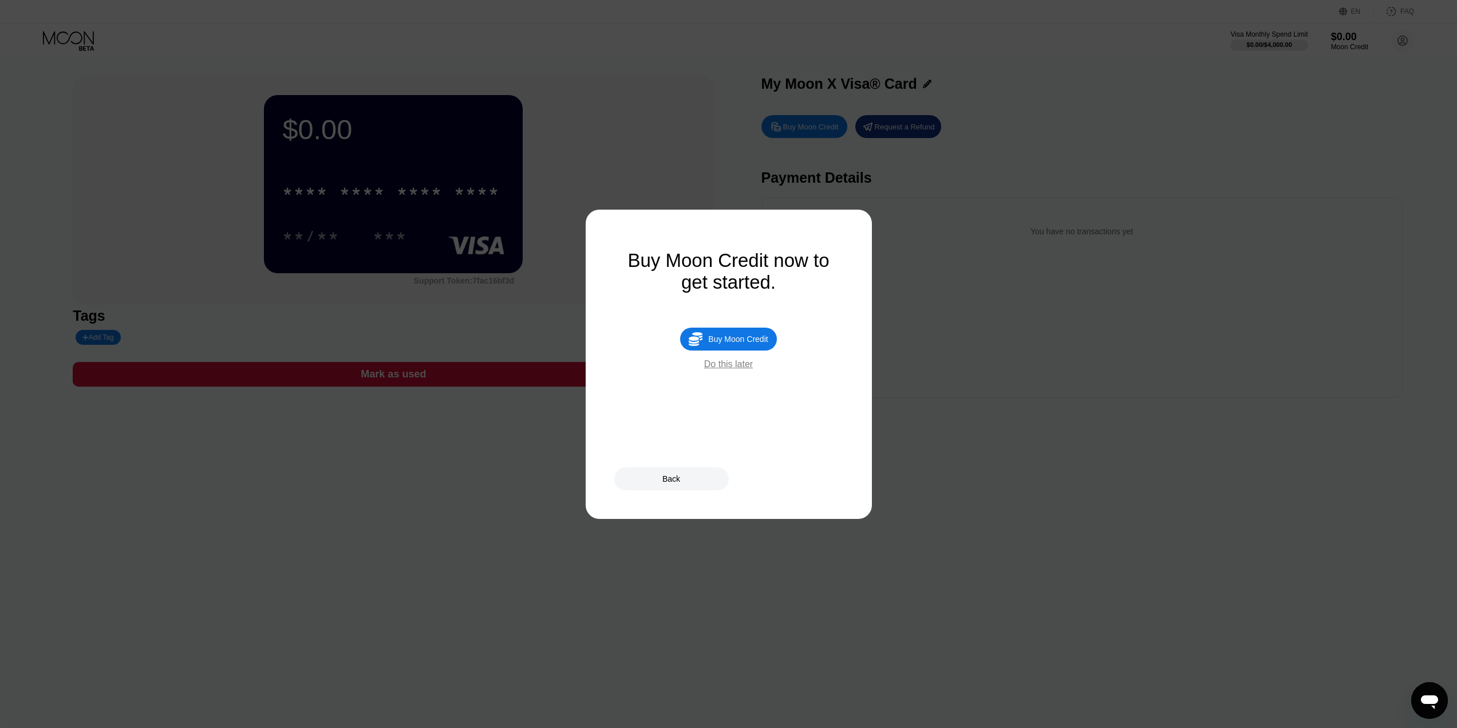
click at [739, 369] on div "Do this later" at bounding box center [728, 364] width 49 height 10
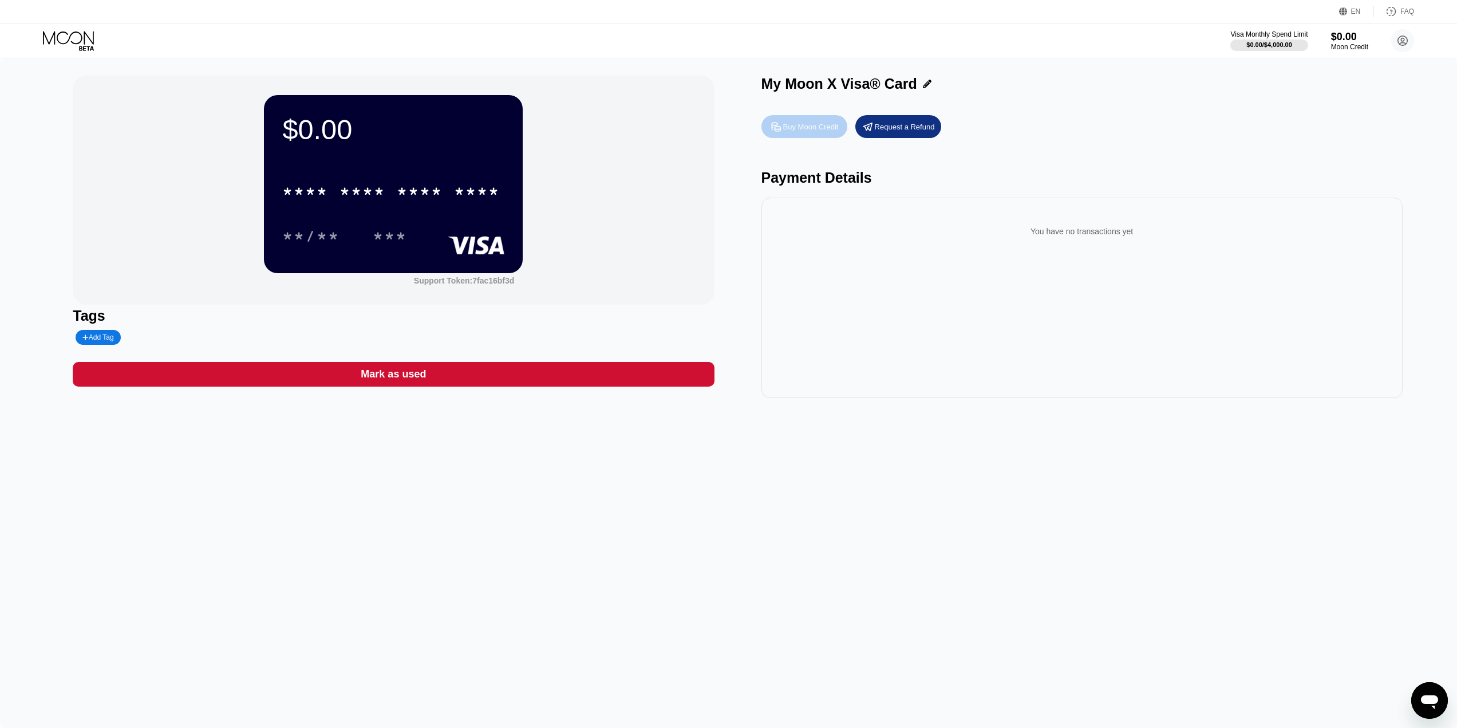
click at [815, 131] on div "Buy Moon Credit" at bounding box center [811, 127] width 56 height 10
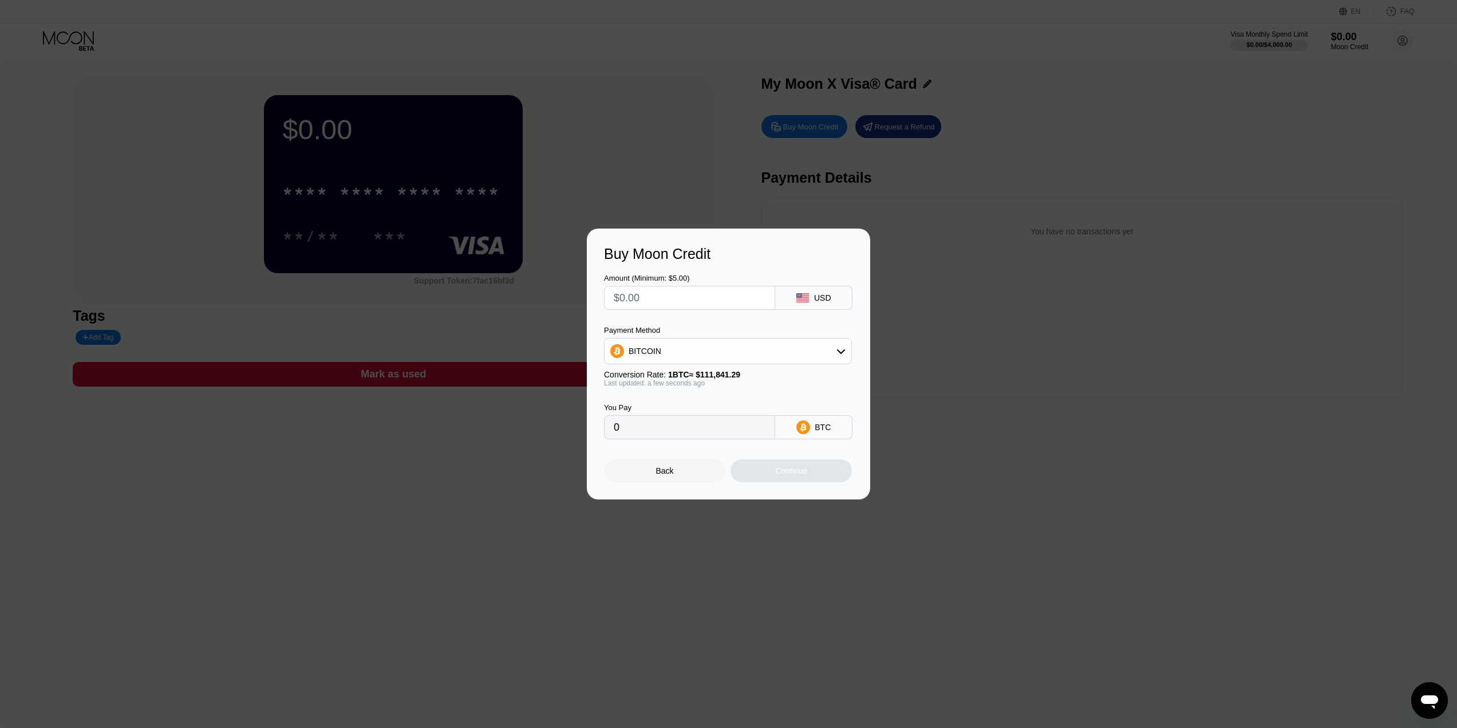
click at [729, 363] on div "BITCOIN" at bounding box center [728, 351] width 248 height 26
click at [729, 362] on div "BITCOIN" at bounding box center [728, 351] width 247 height 23
click at [688, 399] on div "USDT on TRON" at bounding box center [727, 407] width 241 height 23
type input "0.00"
click at [746, 401] on div "You Pay 0.00 USDT TRC-20" at bounding box center [728, 413] width 249 height 52
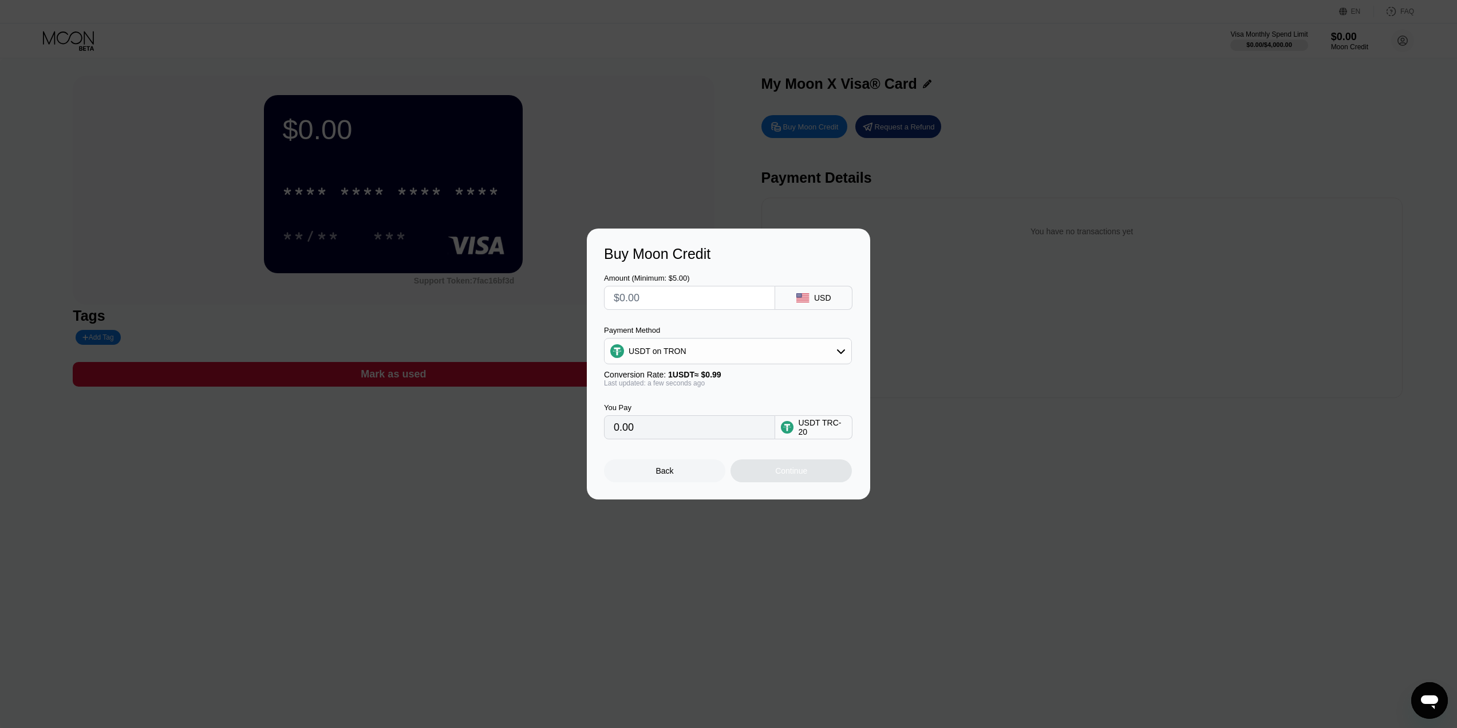
click at [1074, 441] on div "Buy Moon Credit Amount (Minimum: $5.00) USD Payment Method USDT on TRON Convers…" at bounding box center [728, 363] width 1457 height 271
